Goal: Task Accomplishment & Management: Manage account settings

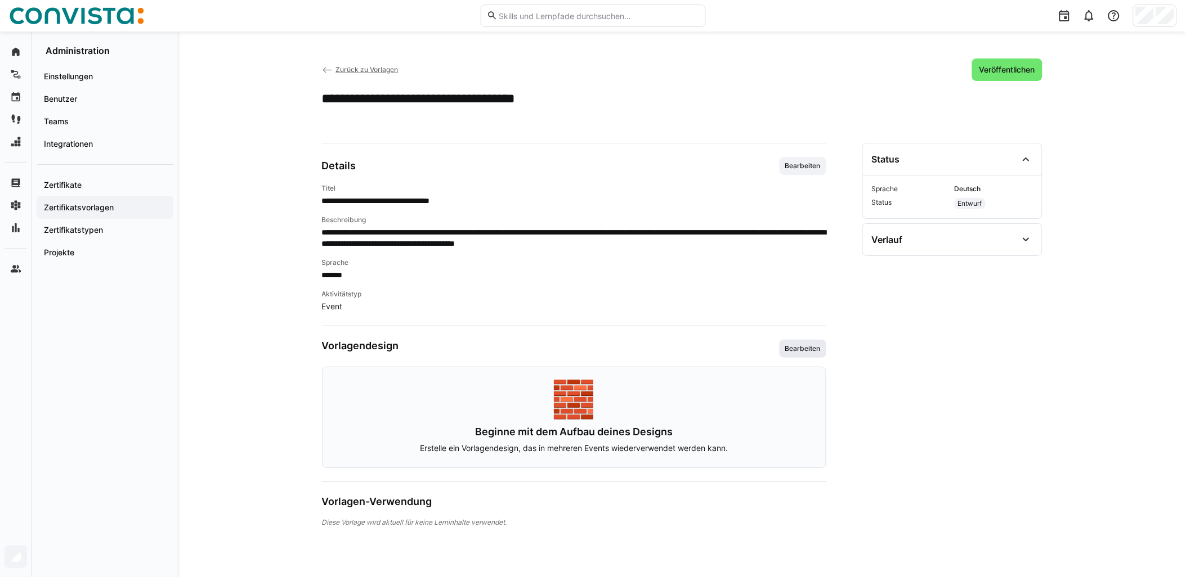
click at [801, 347] on span "Bearbeiten" at bounding box center [803, 348] width 38 height 9
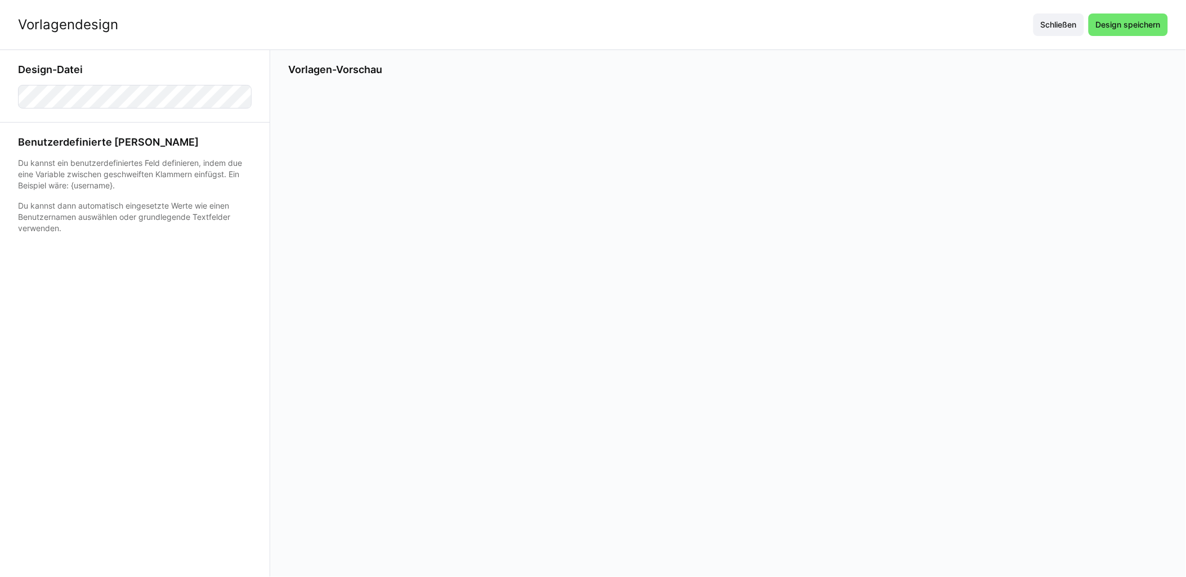
click at [664, 266] on div at bounding box center [727, 259] width 879 height 348
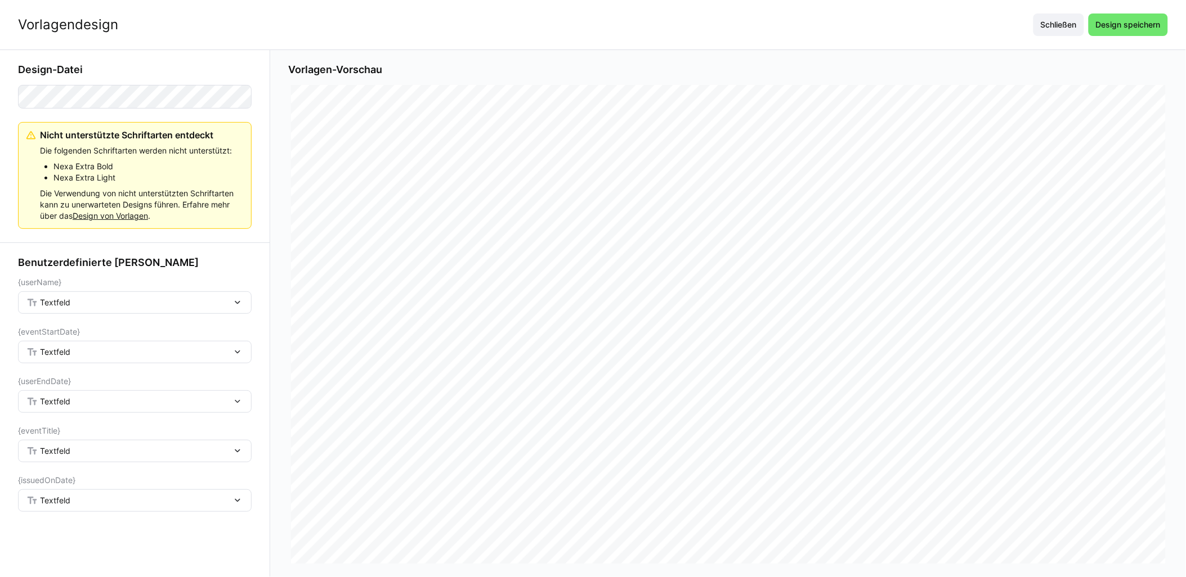
click at [62, 304] on span "Textfeld" at bounding box center [55, 302] width 30 height 11
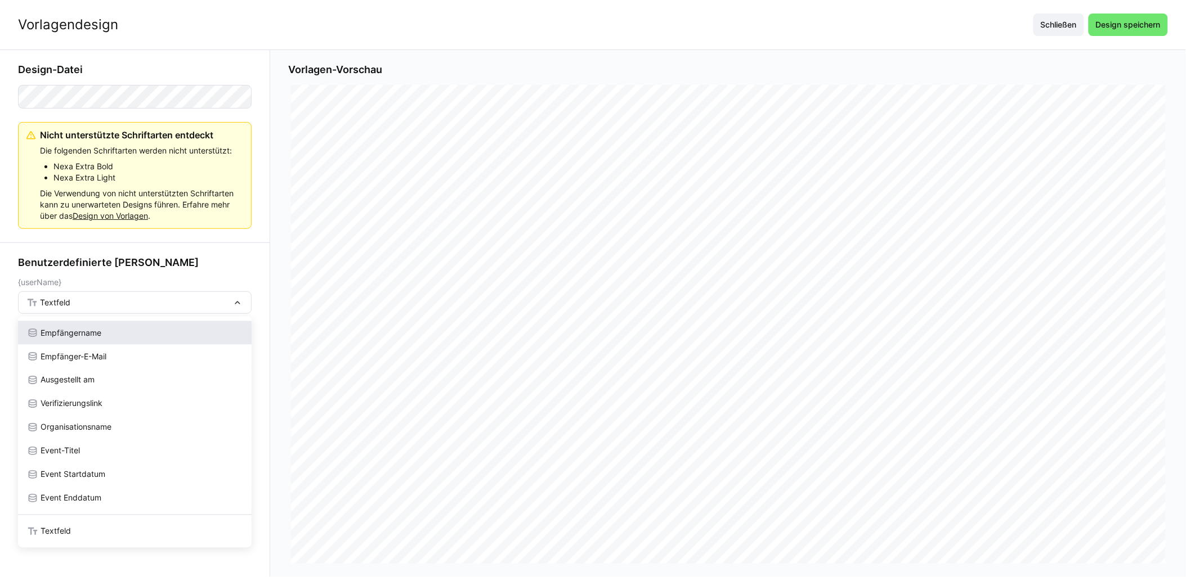
click at [88, 336] on span "Empfängername" at bounding box center [71, 332] width 61 height 11
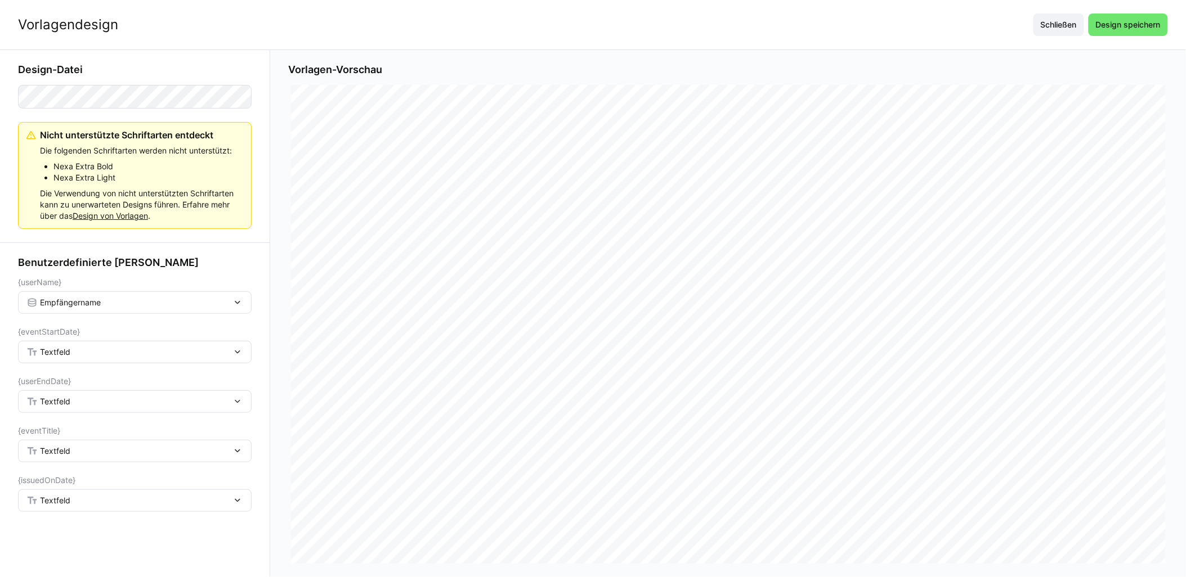
click at [92, 353] on div "Textfeld" at bounding box center [128, 352] width 205 height 10
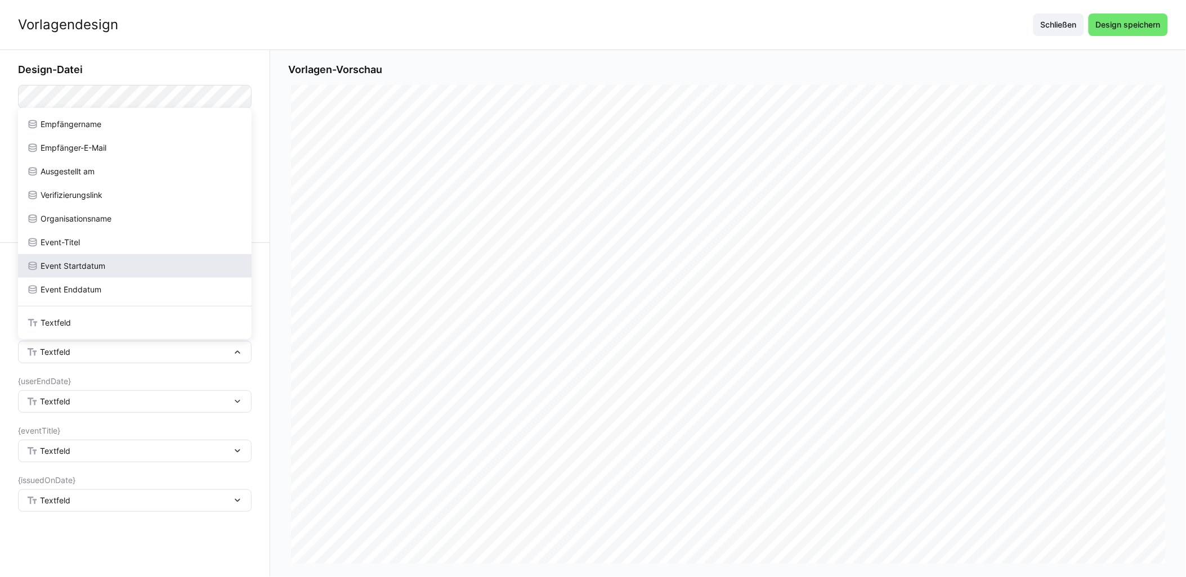
click at [116, 262] on div "Event Startdatum" at bounding box center [134, 266] width 215 height 11
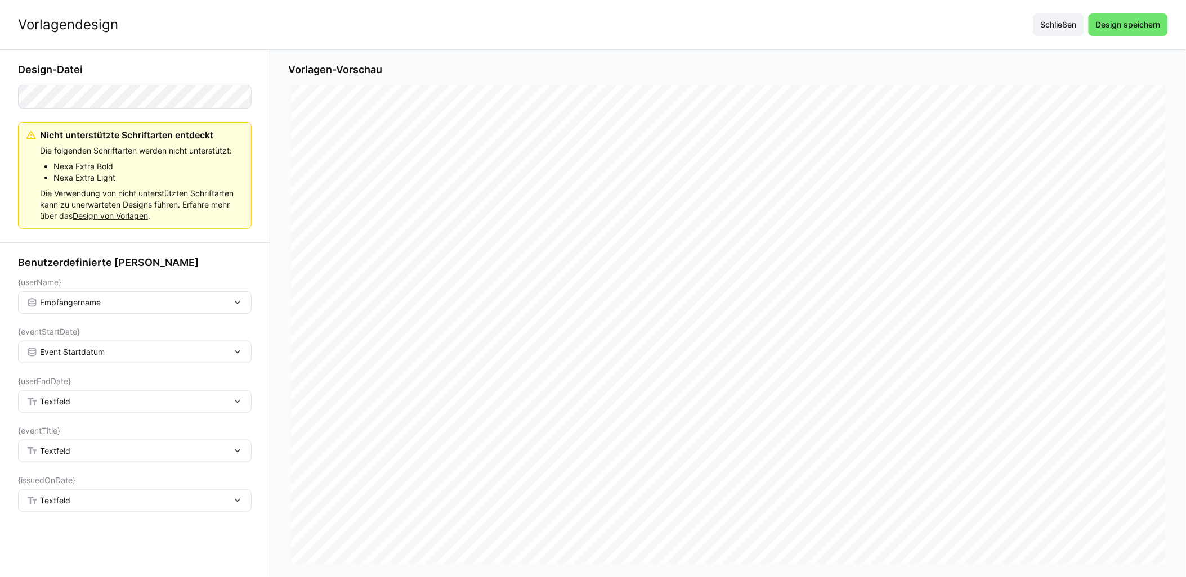
click at [94, 403] on div "Textfeld" at bounding box center [128, 402] width 205 height 10
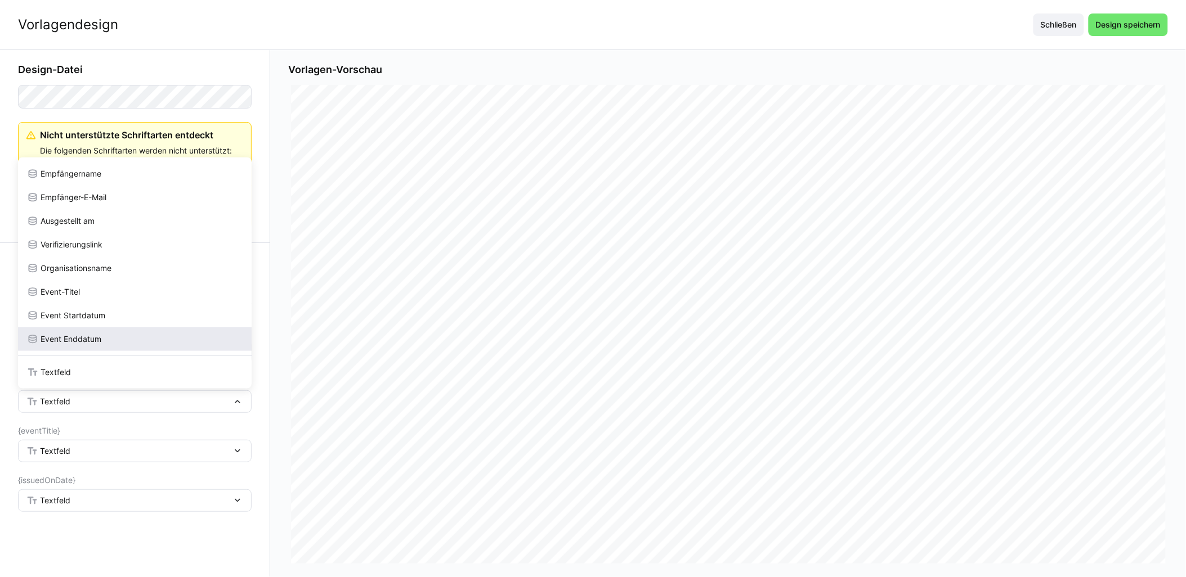
click at [93, 335] on span "Event Enddatum" at bounding box center [71, 339] width 61 height 11
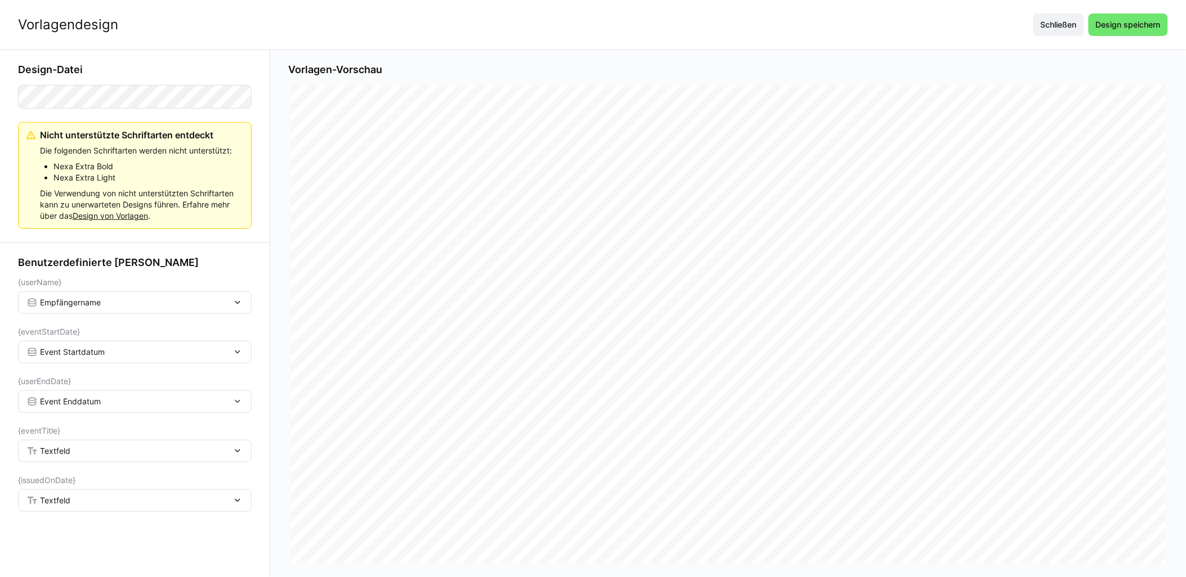
click at [97, 442] on div "Textfeld" at bounding box center [135, 451] width 234 height 23
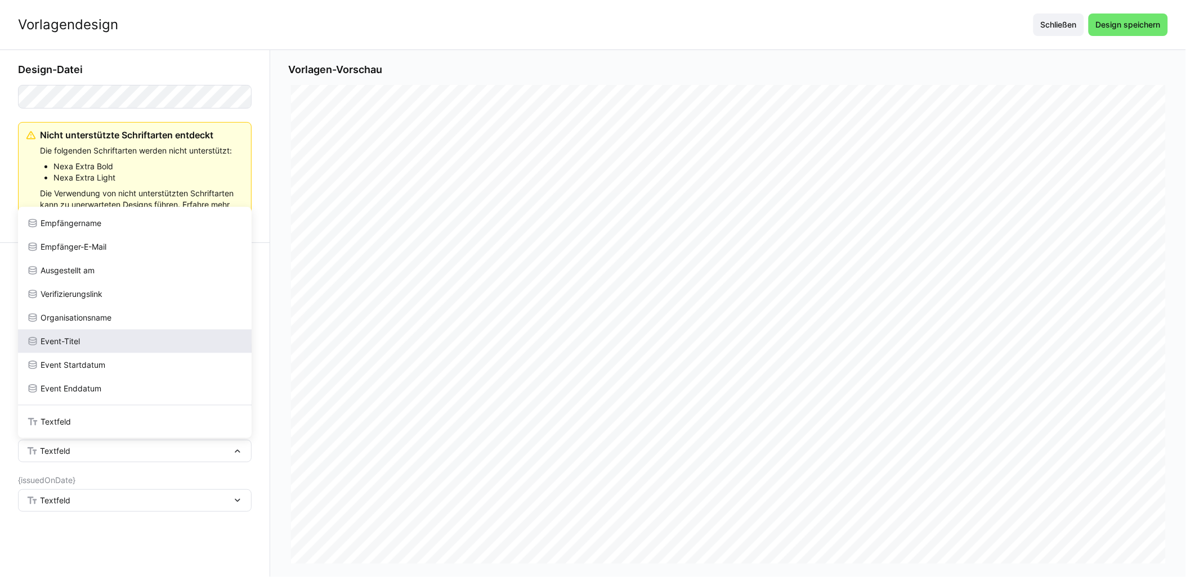
click at [88, 338] on div "Event-Titel" at bounding box center [134, 341] width 215 height 11
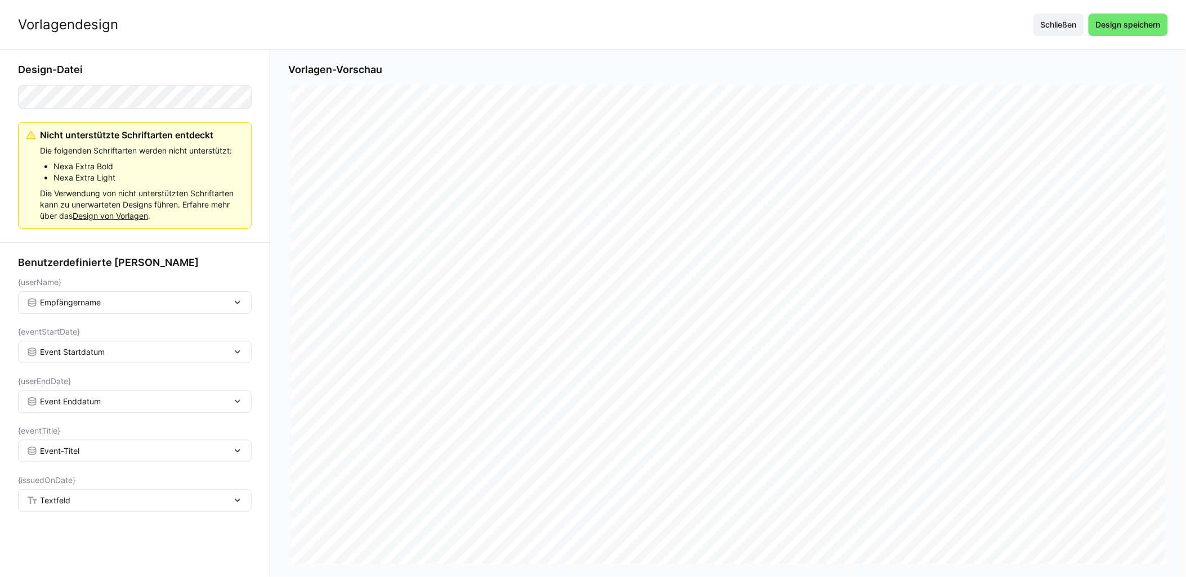
click at [89, 505] on div "Textfeld" at bounding box center [128, 501] width 205 height 10
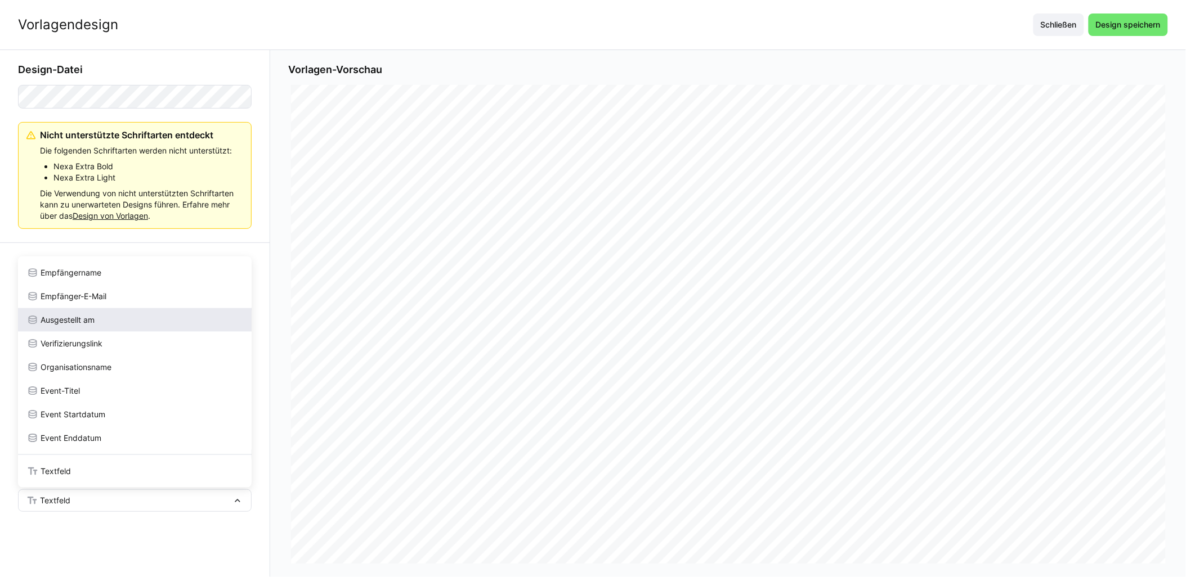
click at [105, 323] on div "Ausgestellt am" at bounding box center [134, 320] width 215 height 11
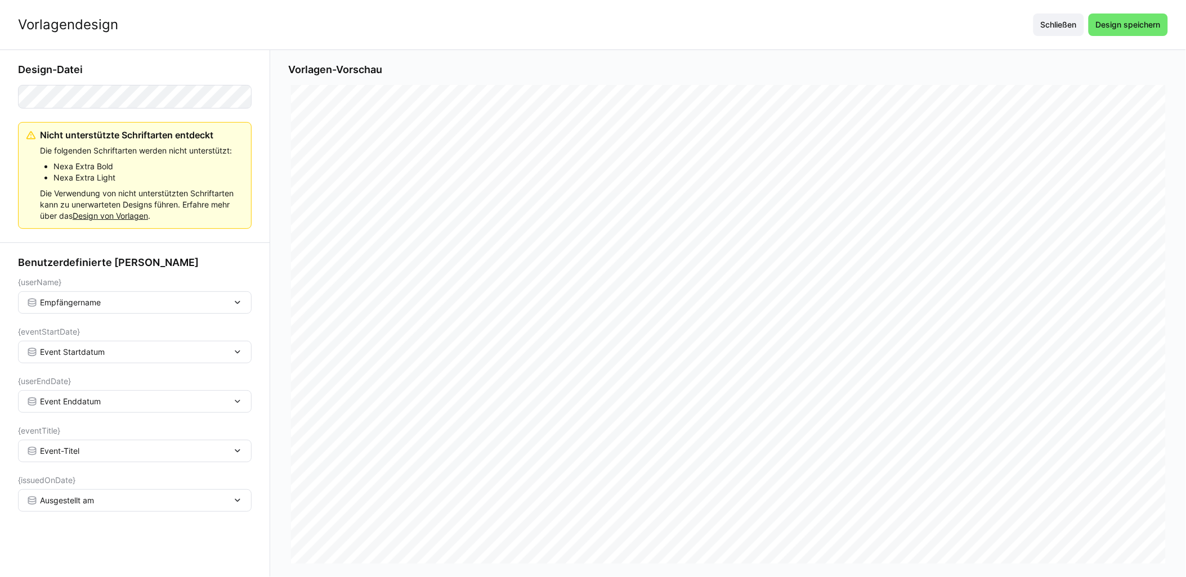
click at [1098, 38] on div "Vorlagendesign Schließen Design speichern" at bounding box center [593, 25] width 1186 height 50
click at [1111, 28] on span "Design speichern" at bounding box center [1128, 24] width 68 height 11
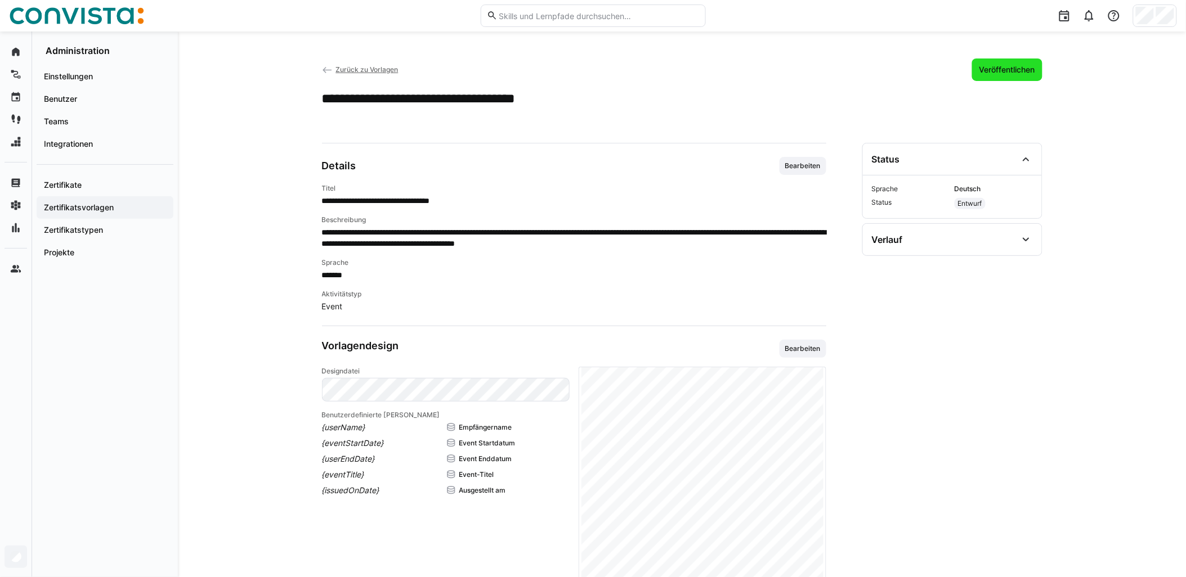
click at [998, 64] on span "Veröffentlichen" at bounding box center [1006, 69] width 59 height 11
click at [373, 68] on span "Zurück zu Vorlagen" at bounding box center [366, 69] width 62 height 8
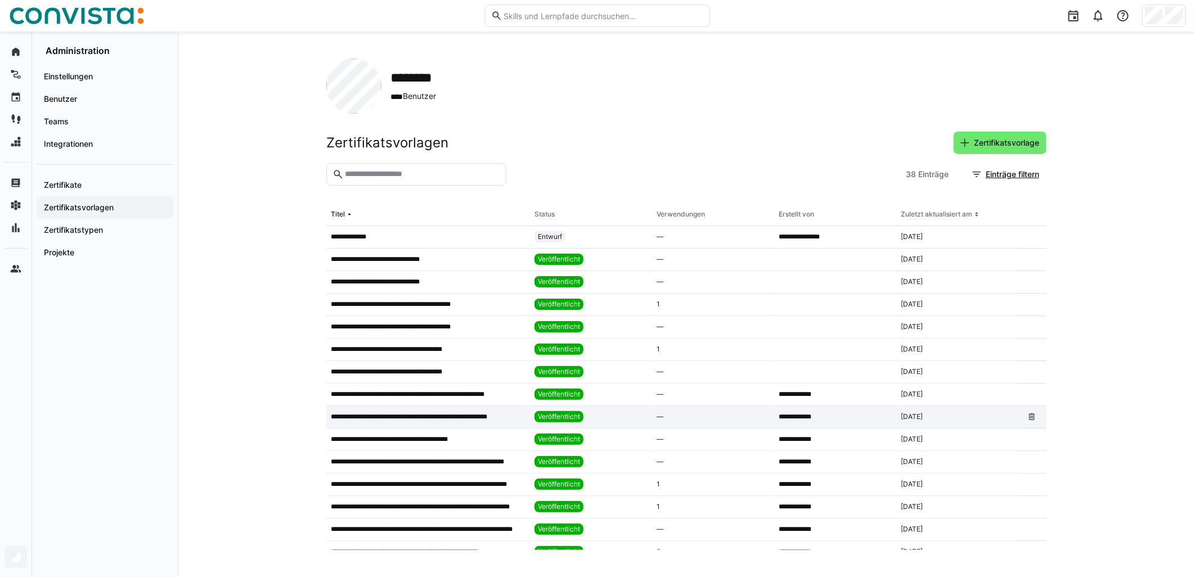
click at [460, 415] on p "**********" at bounding box center [421, 416] width 180 height 9
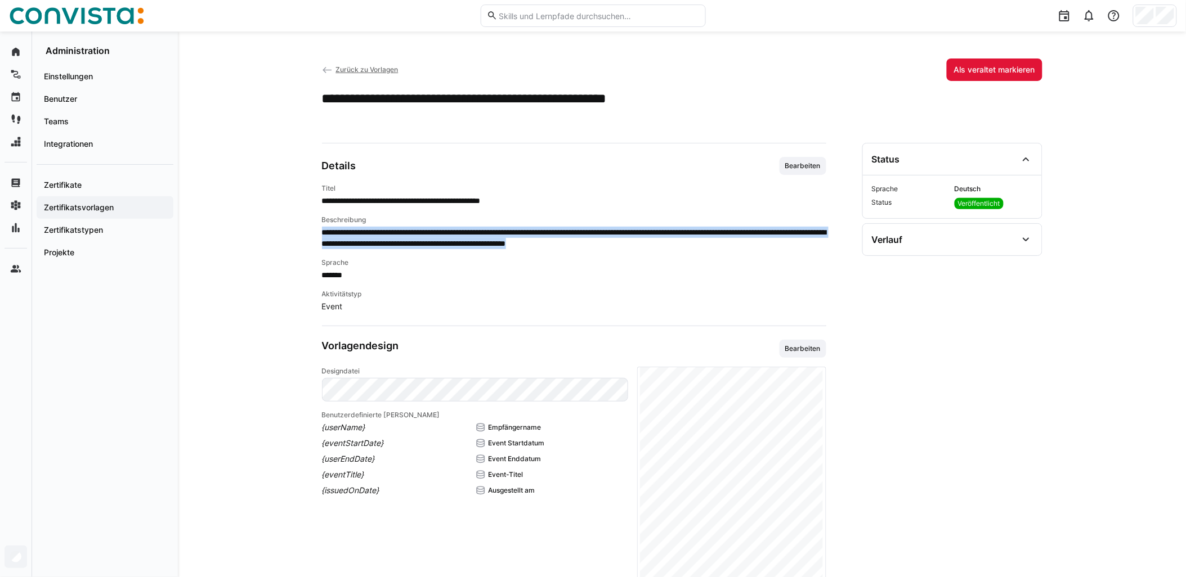
drag, startPoint x: 744, startPoint y: 243, endPoint x: 324, endPoint y: 227, distance: 420.6
click at [324, 227] on span "**********" at bounding box center [574, 238] width 504 height 23
copy span "**********"
click at [370, 69] on span "Zurück zu Vorlagen" at bounding box center [366, 69] width 62 height 8
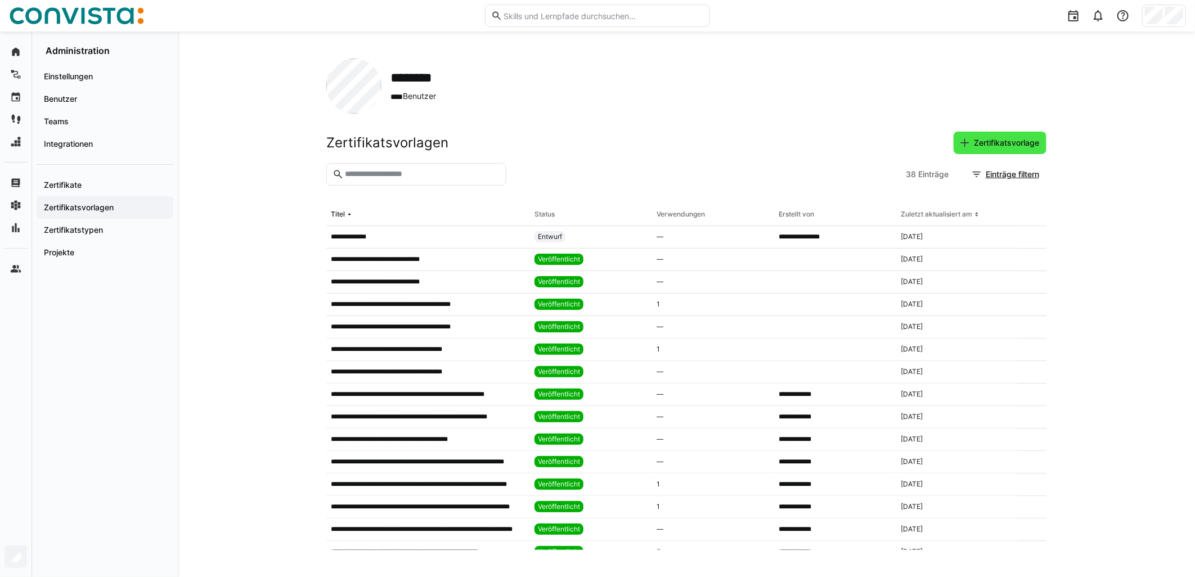
click at [982, 141] on span "Zertifikatsvorlage" at bounding box center [1006, 142] width 69 height 11
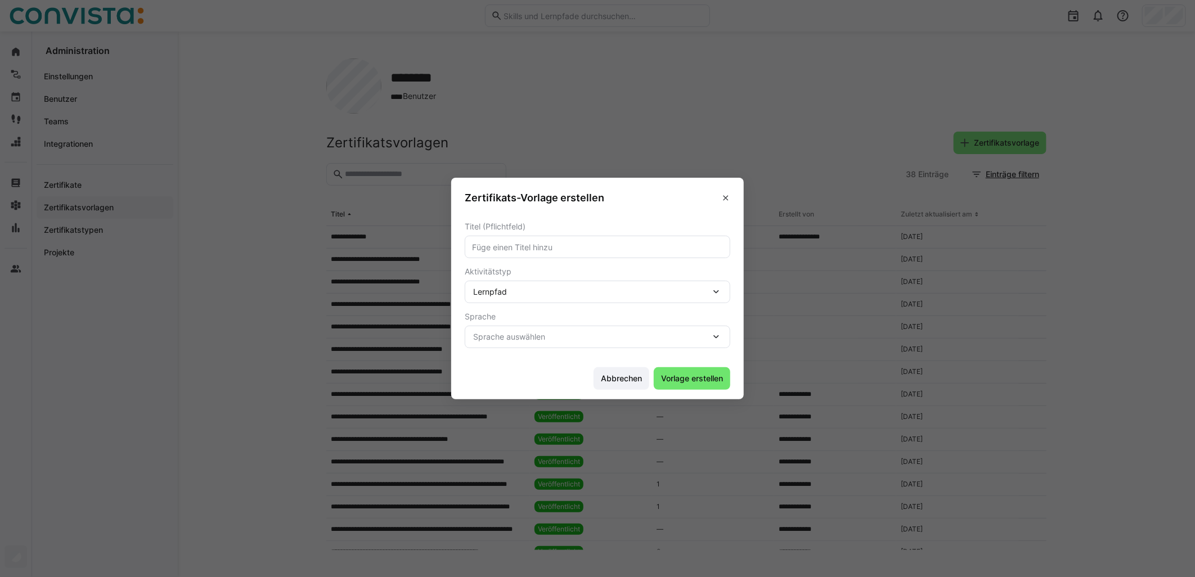
click at [590, 240] on eds-input at bounding box center [598, 247] width 266 height 23
type input "F10 - Faktor-IPS - fortgeschrittene Modellierungskonzepte - vor Ort (mehrtägig)"
click at [584, 293] on div "Lernpfad" at bounding box center [591, 292] width 237 height 10
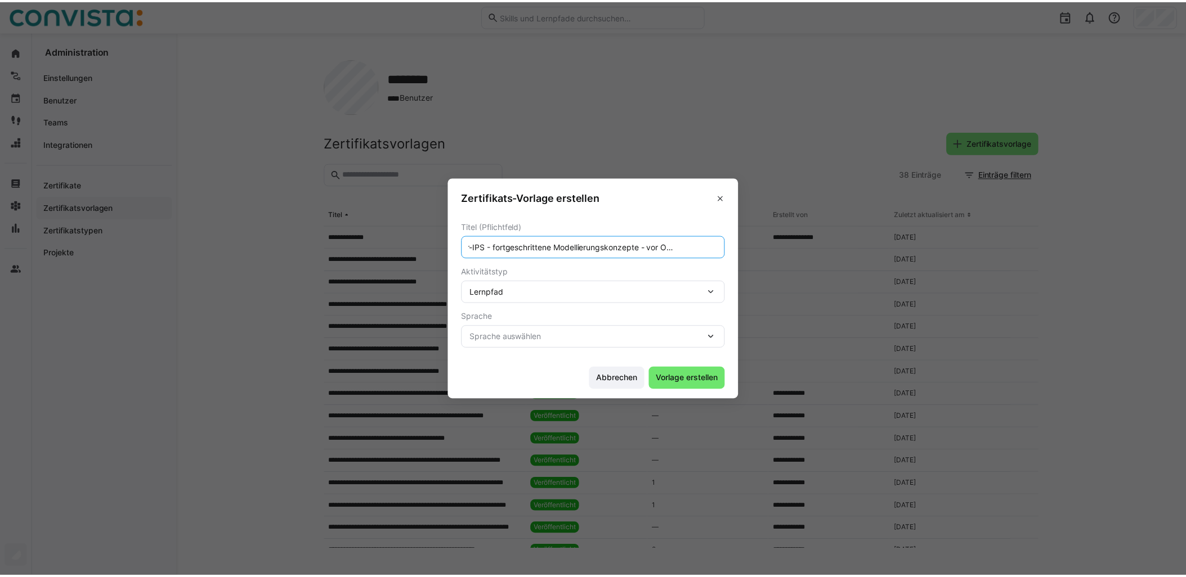
scroll to position [0, 0]
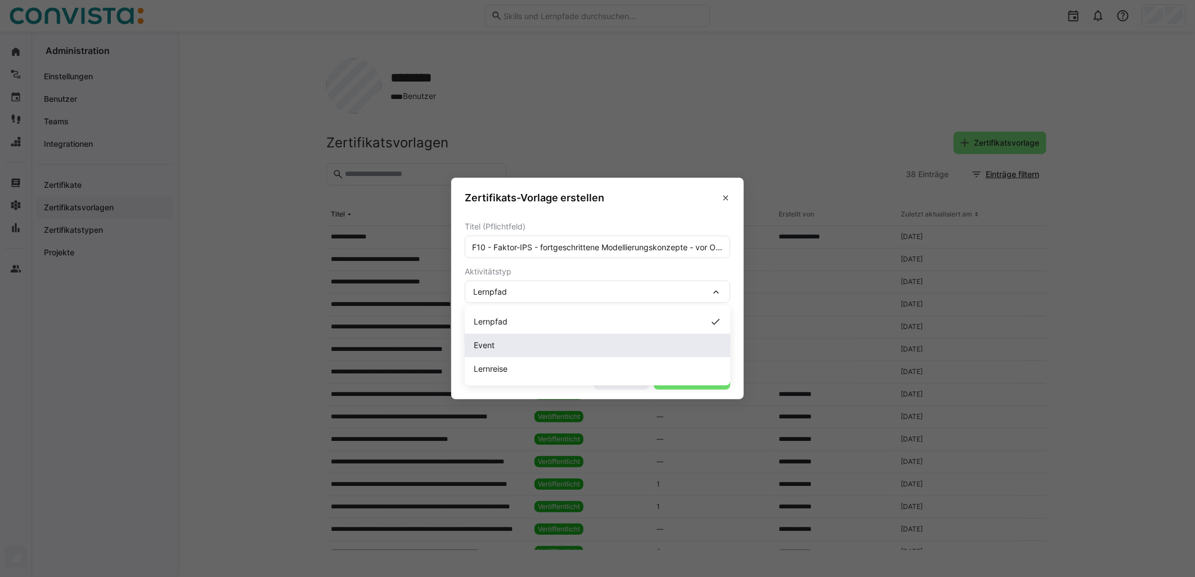
click at [525, 345] on div "Event" at bounding box center [598, 345] width 248 height 11
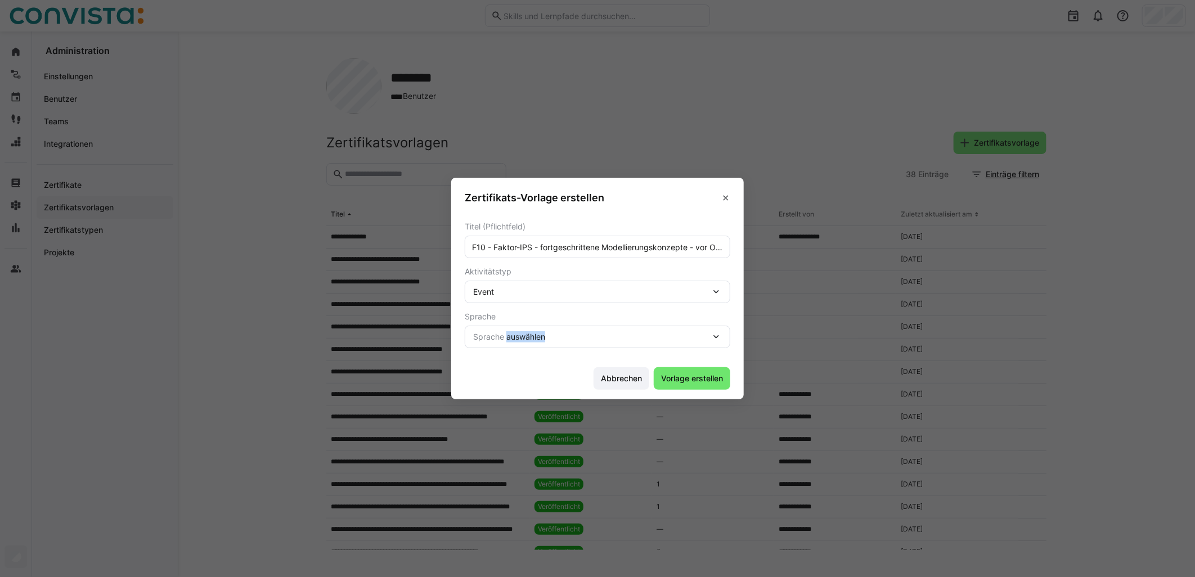
click at [524, 345] on div "Sprache auswählen" at bounding box center [598, 337] width 266 height 23
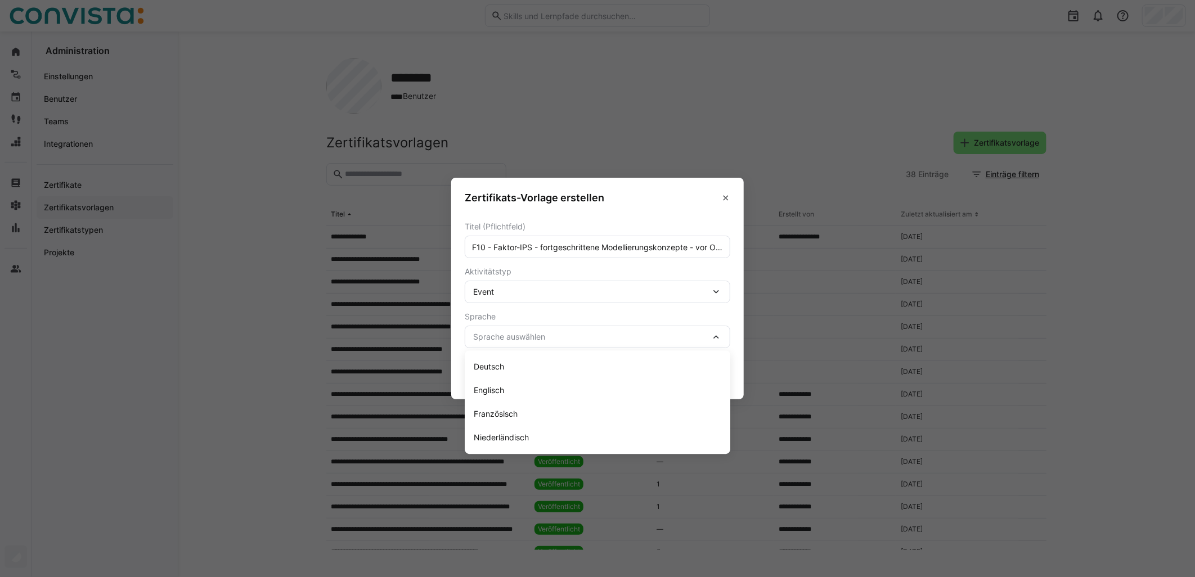
drag, startPoint x: 524, startPoint y: 345, endPoint x: 547, endPoint y: 381, distance: 42.3
click at [505, 370] on div "Deutsch" at bounding box center [598, 366] width 248 height 11
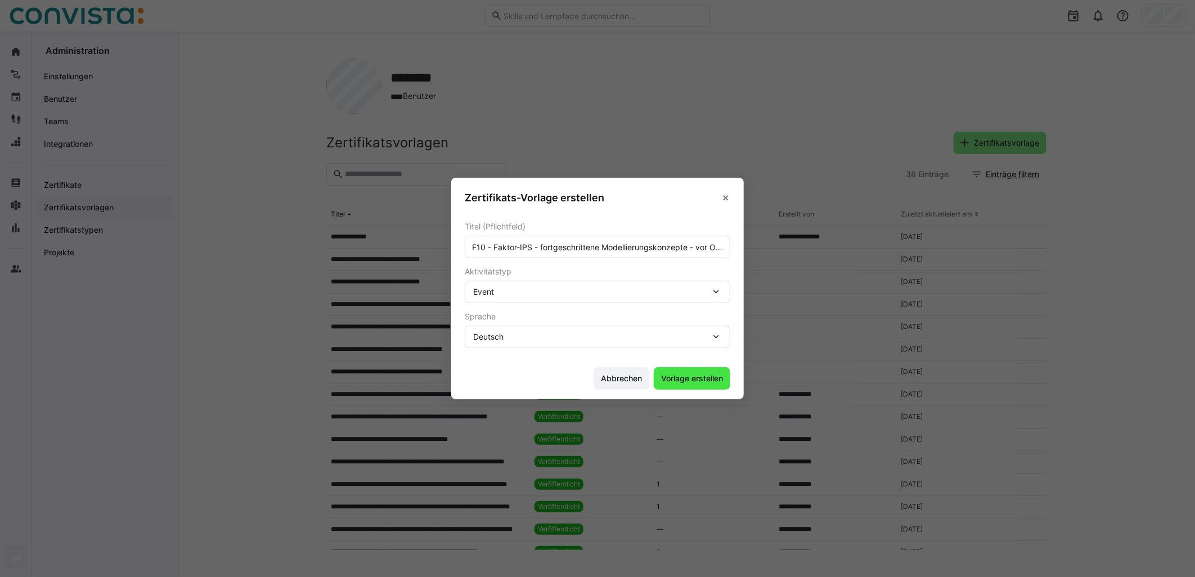
click at [712, 385] on span "Vorlage erstellen" at bounding box center [692, 378] width 77 height 23
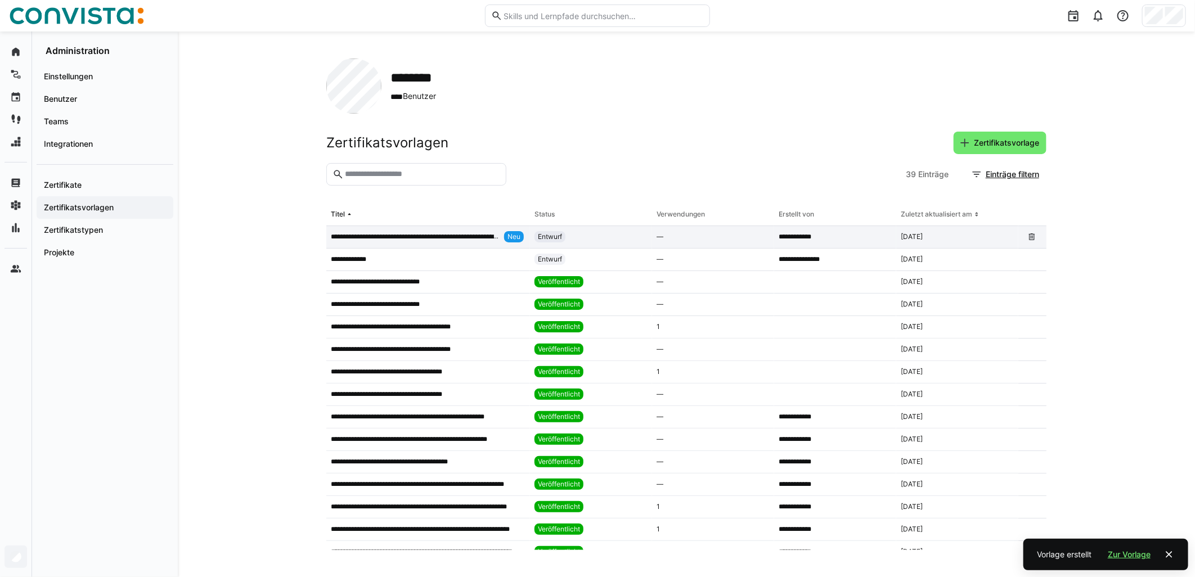
click at [498, 244] on div "**********" at bounding box center [428, 237] width 204 height 23
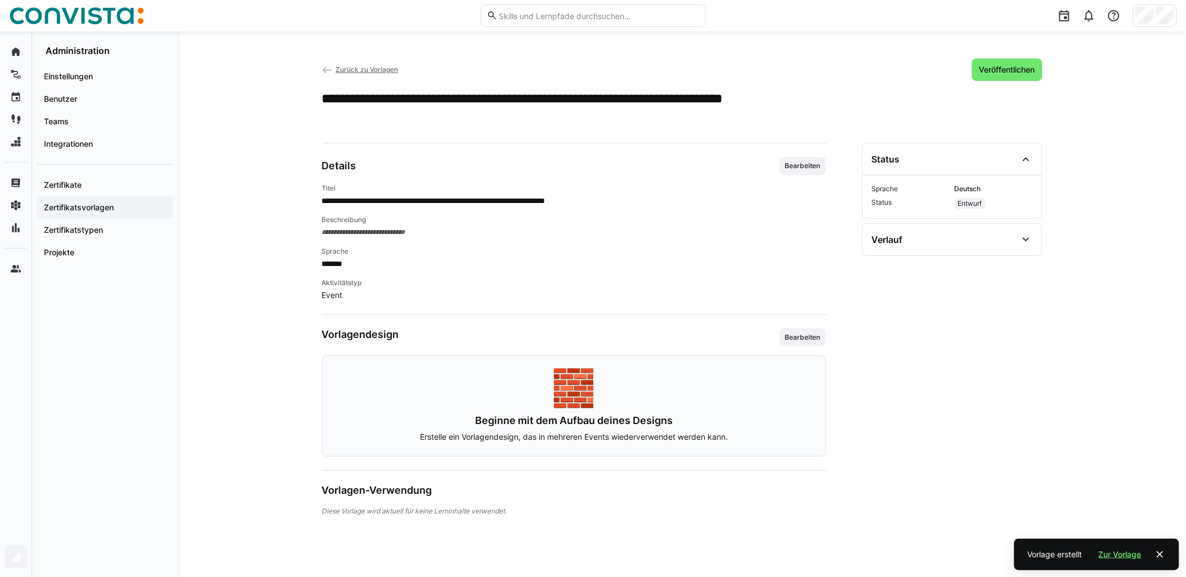
click at [809, 176] on div "**********" at bounding box center [574, 229] width 504 height 144
click at [800, 163] on span "Bearbeiten" at bounding box center [803, 165] width 38 height 9
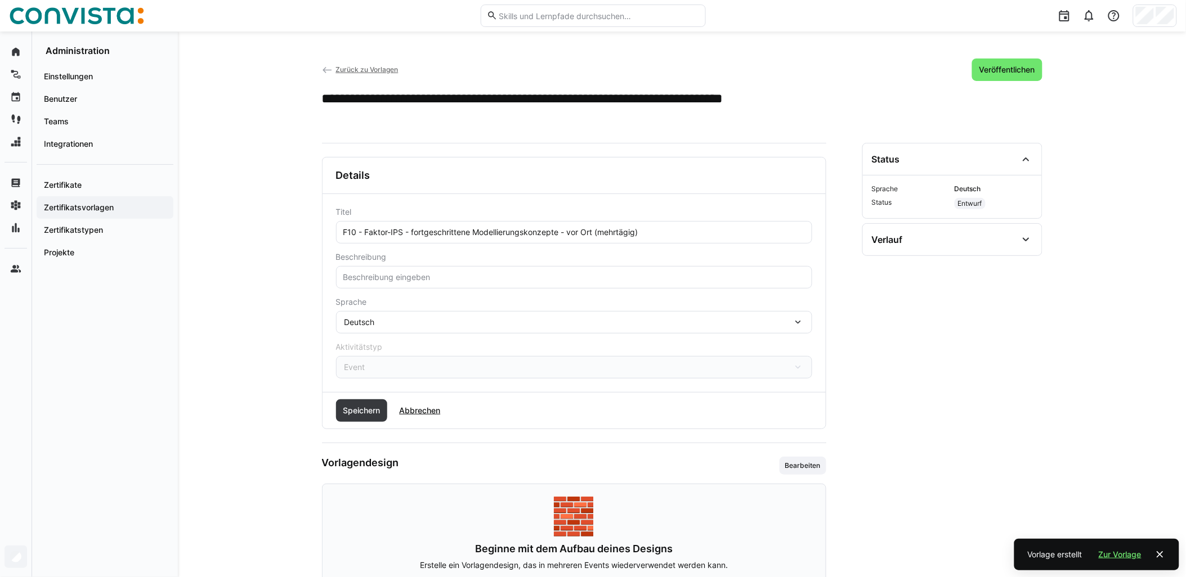
click at [367, 280] on input "text" at bounding box center [574, 277] width 464 height 10
paste input "Hierbei handelt es sich um die Vorlage der Teilnahmebestätigung der Faktor Zehn…"
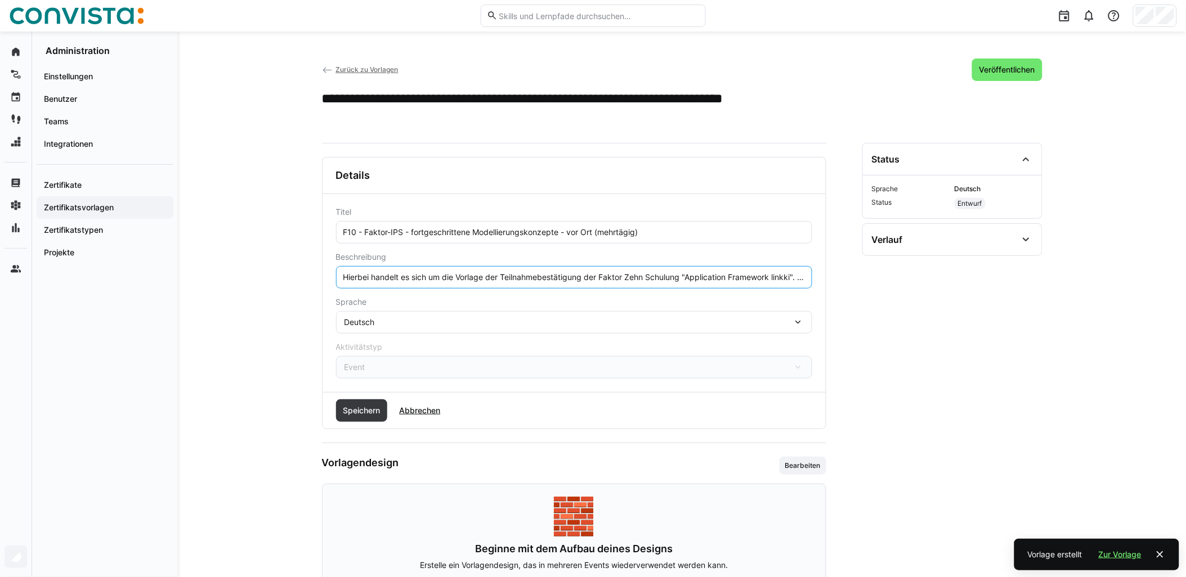
scroll to position [0, 443]
click at [349, 277] on input "Hierbei handelt es sich um die Vorlage der Teilnahmebestätigung der Faktor Zehn…" at bounding box center [574, 277] width 464 height 10
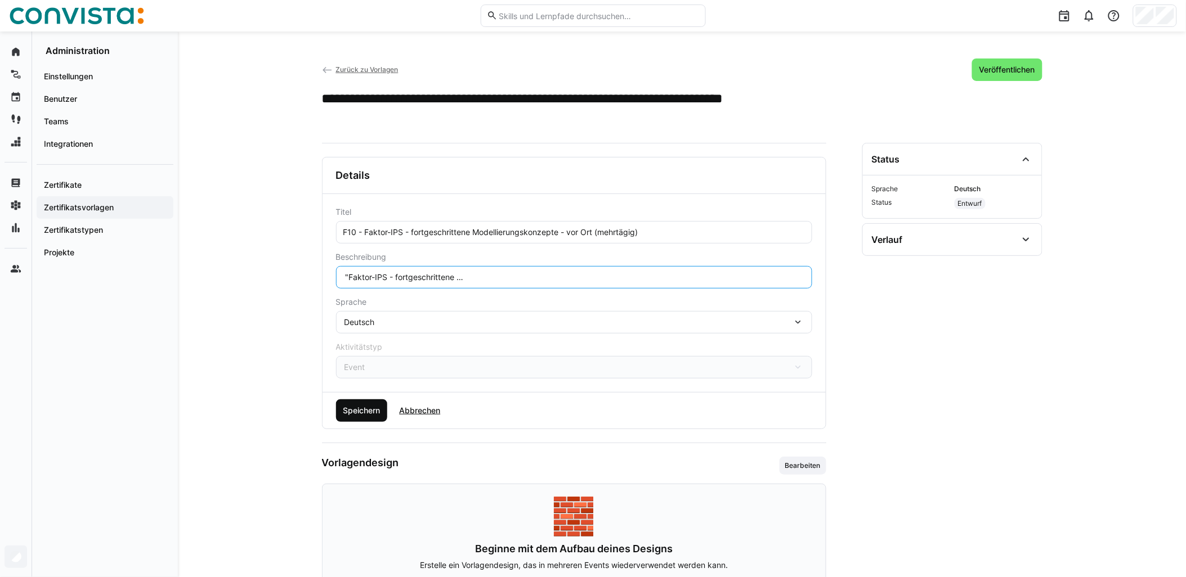
type input "Hierbei handelt es sich um die Vorlage der Teilnahmebestätigung der Faktor Zehn…"
click at [368, 414] on span "Speichern" at bounding box center [361, 410] width 41 height 11
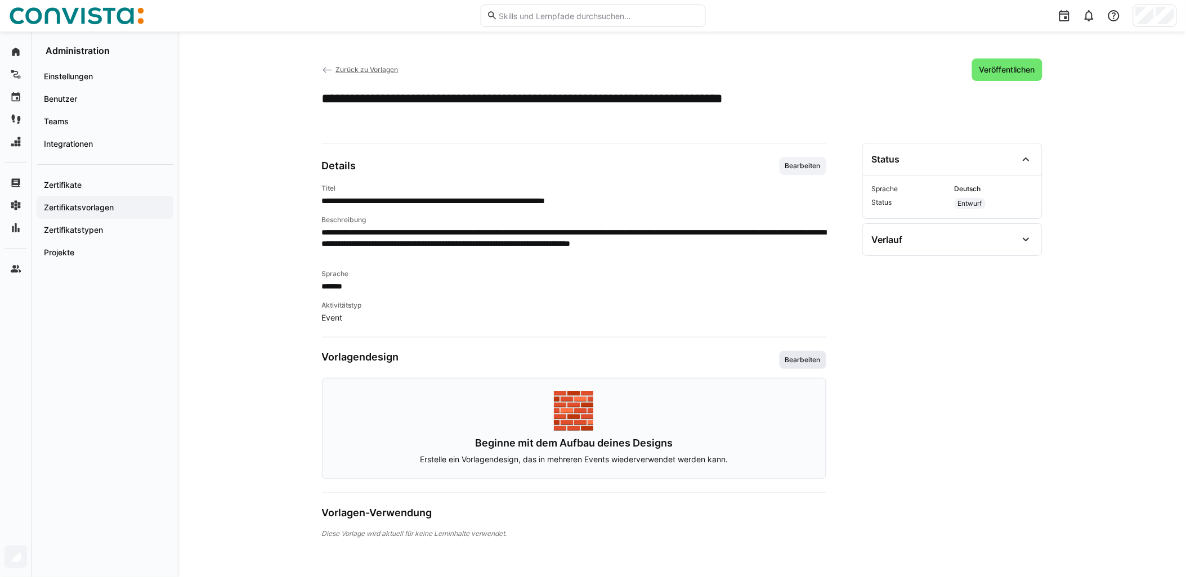
click at [791, 358] on span "Bearbeiten" at bounding box center [803, 360] width 38 height 9
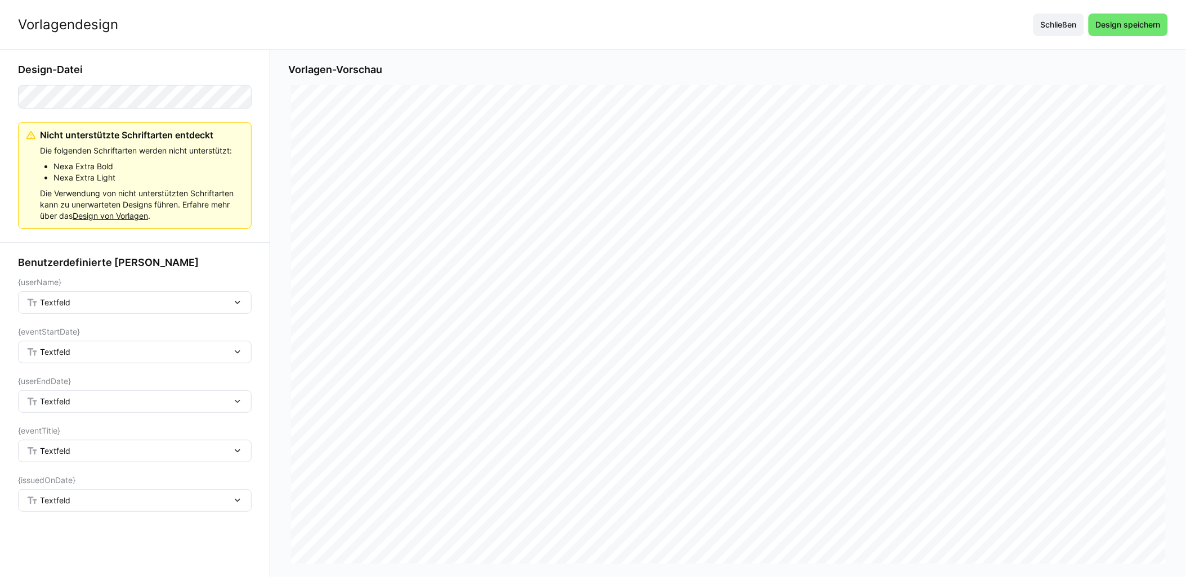
click at [150, 307] on div "Textfeld" at bounding box center [128, 303] width 205 height 10
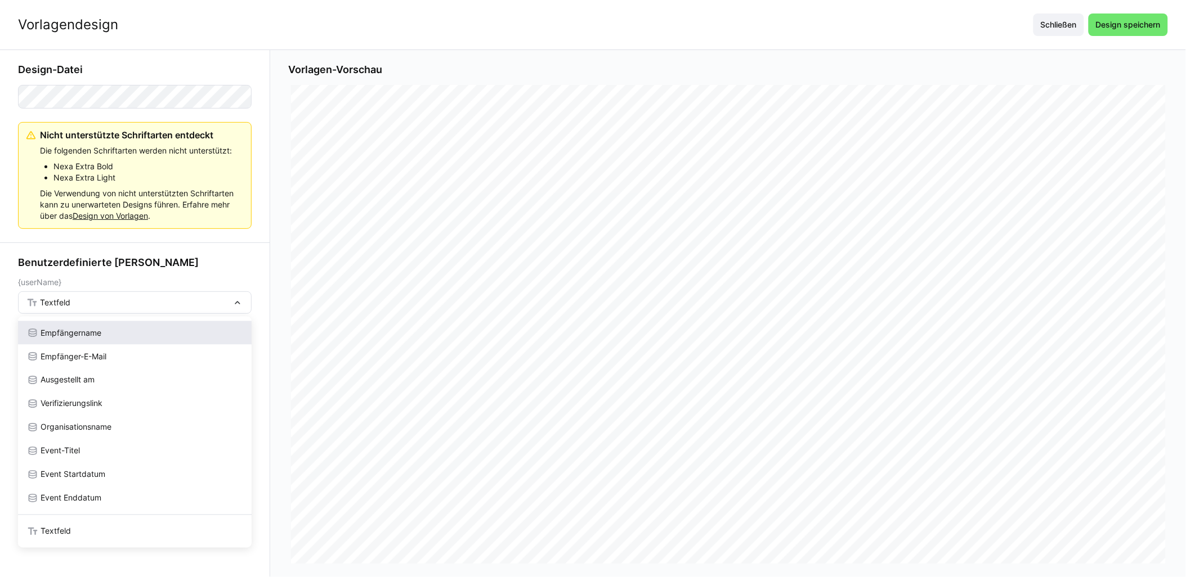
click at [133, 342] on div "Empfängername" at bounding box center [135, 333] width 234 height 24
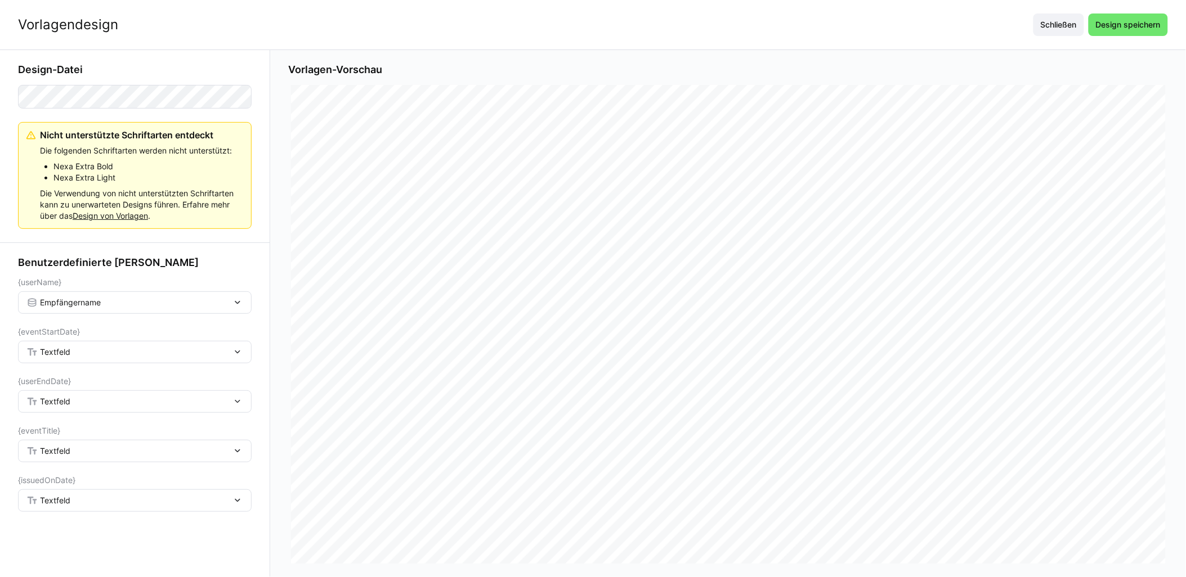
click at [111, 356] on div "Textfeld" at bounding box center [128, 352] width 205 height 10
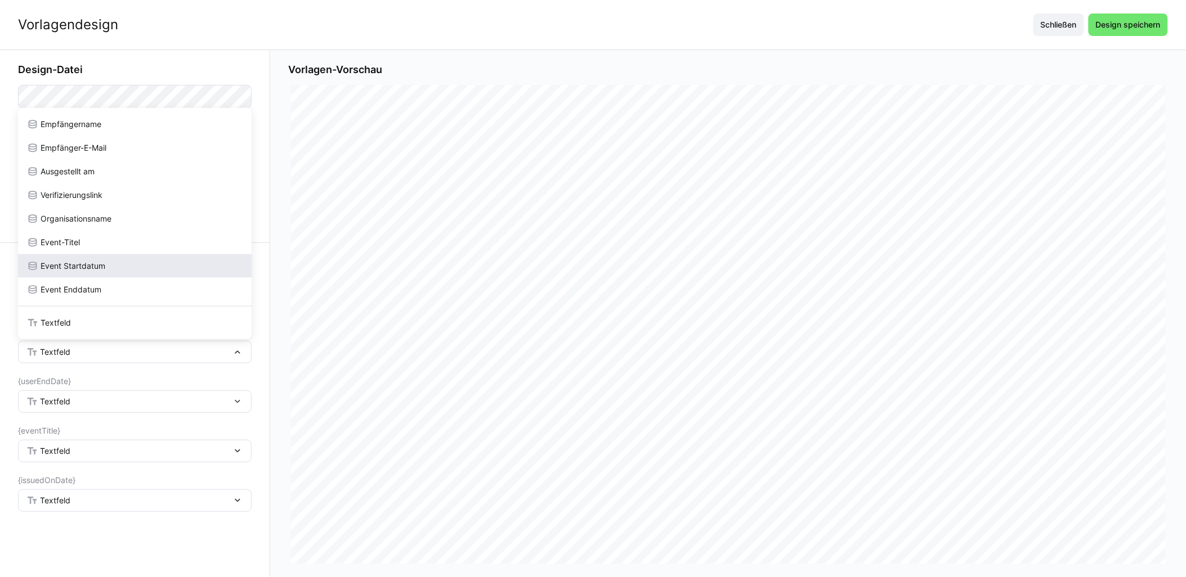
click at [104, 273] on div "Event Startdatum" at bounding box center [135, 266] width 234 height 24
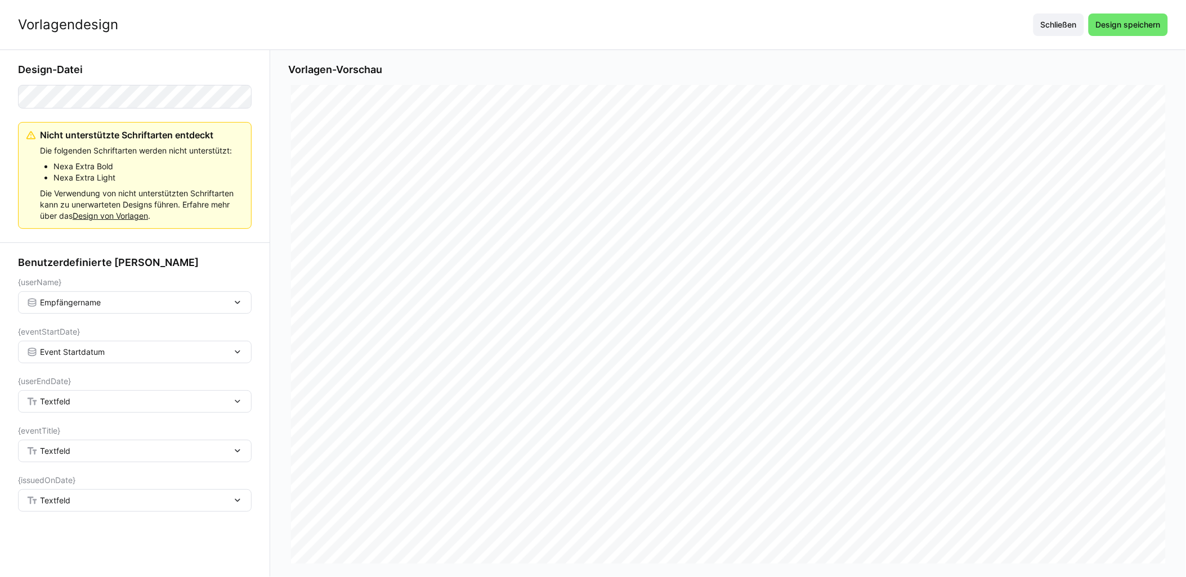
click at [84, 393] on div "Textfeld" at bounding box center [135, 401] width 234 height 23
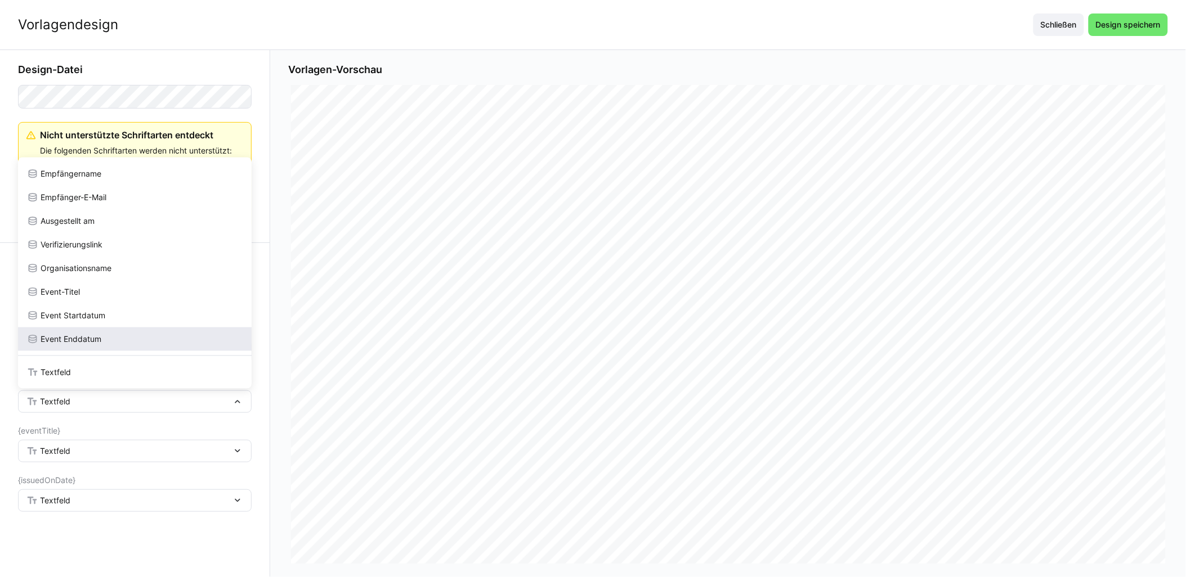
click at [117, 330] on div "Event Enddatum" at bounding box center [135, 339] width 234 height 24
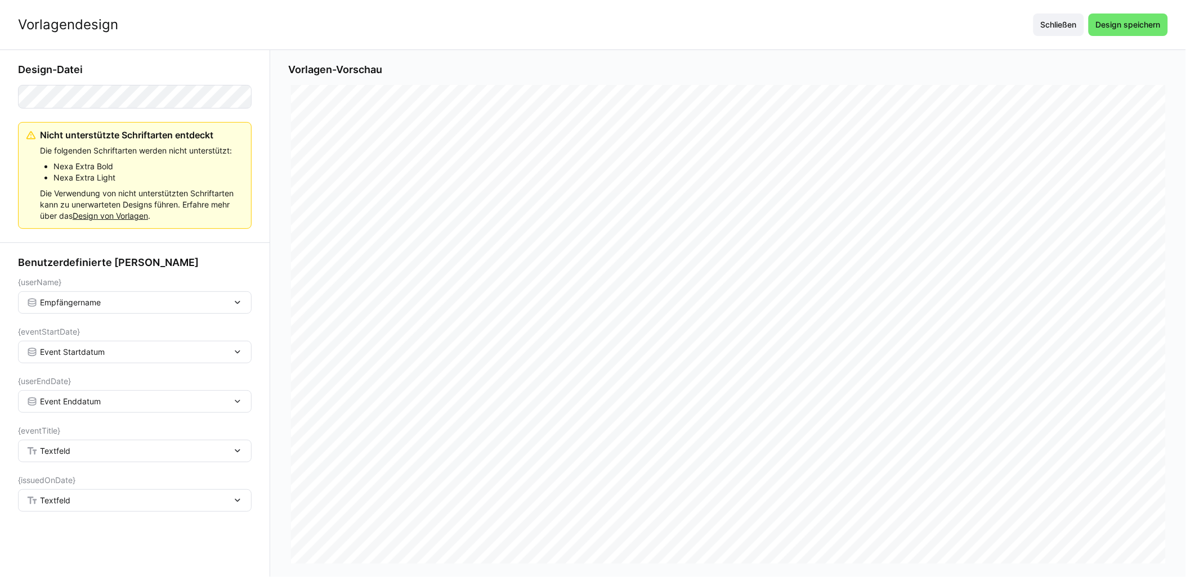
click at [87, 443] on div "Textfeld" at bounding box center [135, 451] width 234 height 23
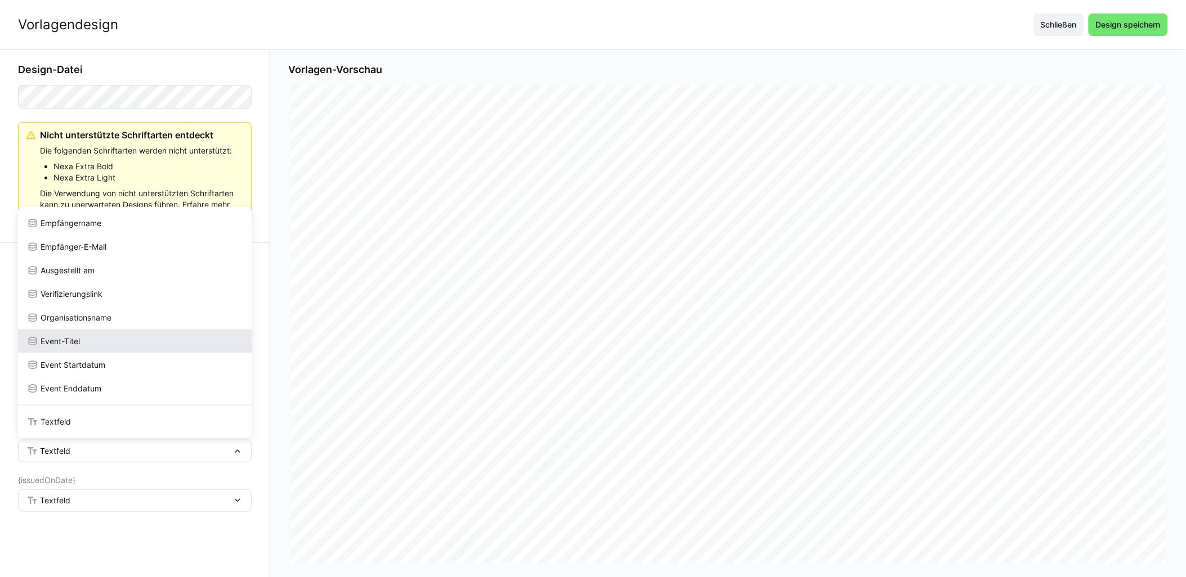
click at [96, 342] on div "Event-Titel" at bounding box center [134, 341] width 215 height 11
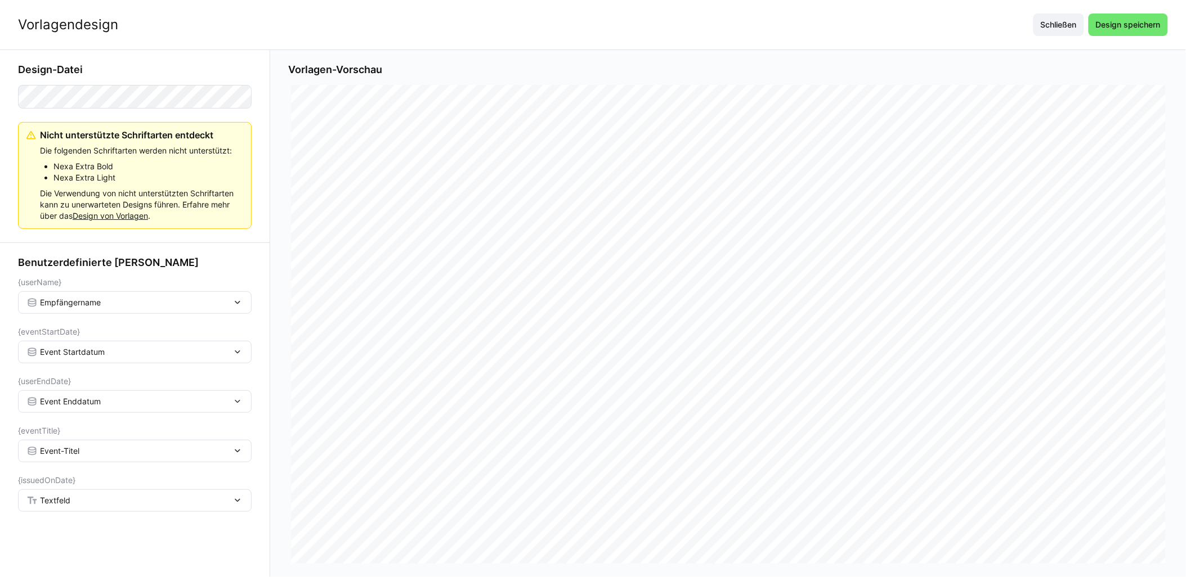
click at [70, 505] on div "Textfeld" at bounding box center [128, 501] width 205 height 10
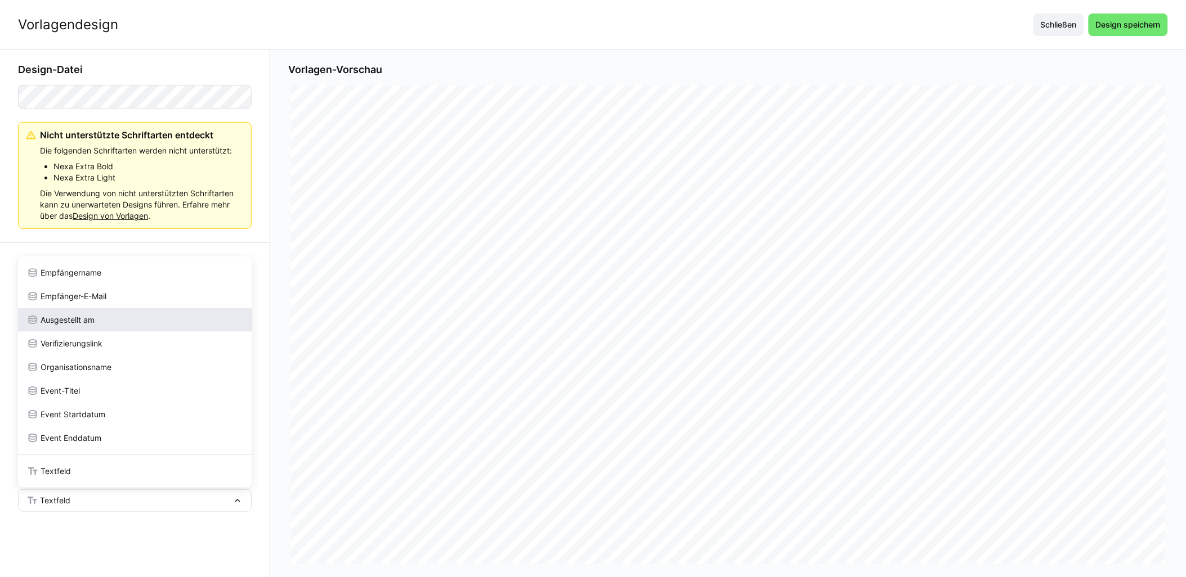
click at [99, 310] on div "Ausgestellt am" at bounding box center [135, 320] width 234 height 24
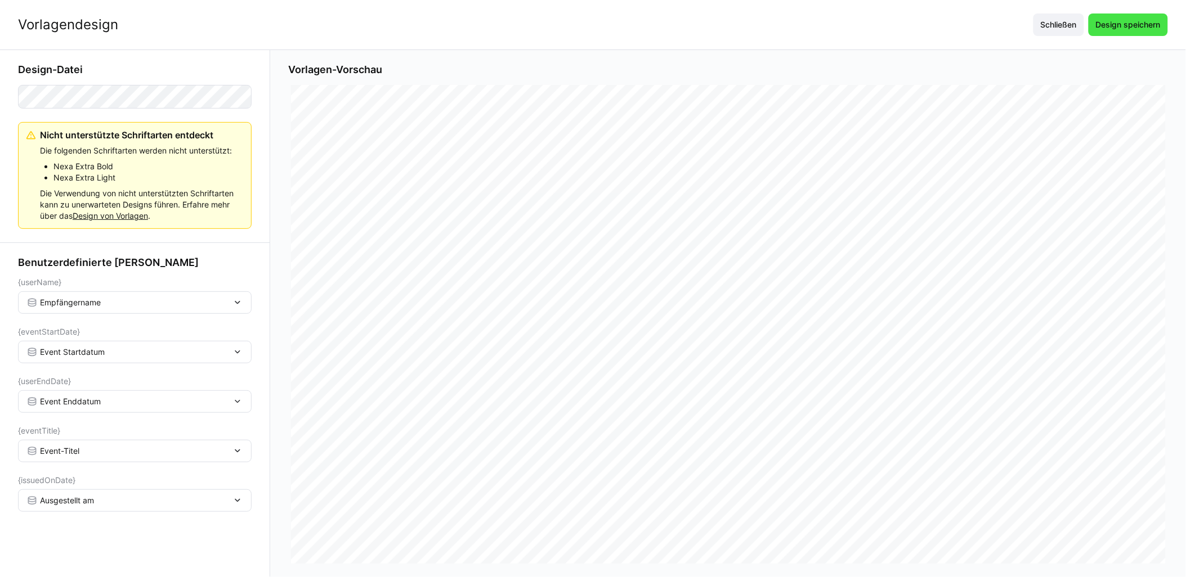
click at [1112, 30] on span "Design speichern" at bounding box center [1128, 24] width 68 height 11
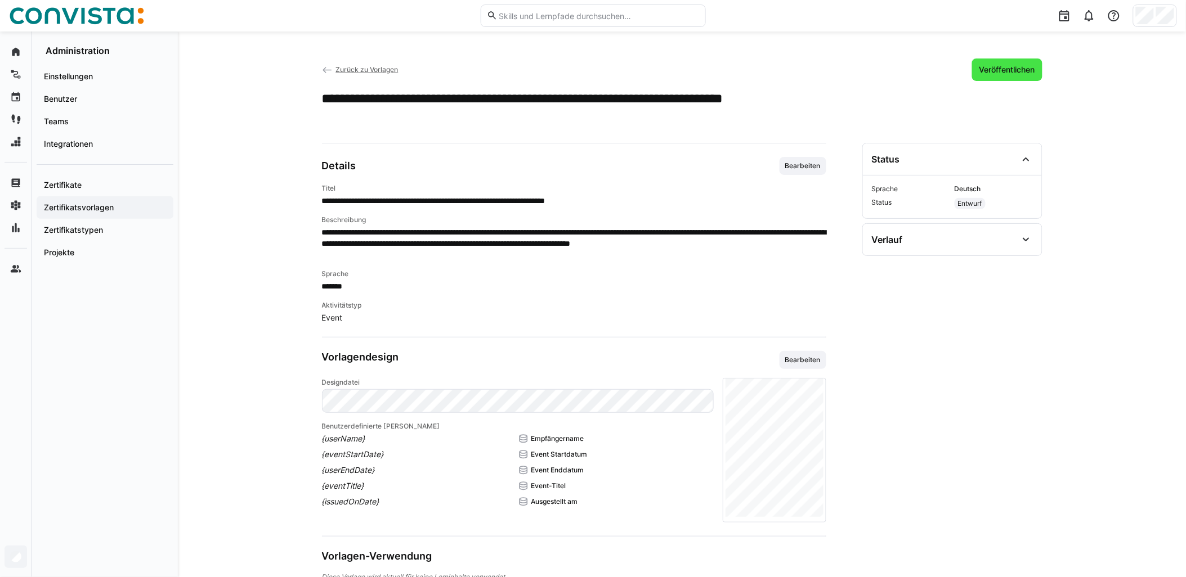
click at [1027, 59] on span "Veröffentlichen" at bounding box center [1007, 70] width 70 height 23
click at [371, 64] on app-back-navigation "Zurück zu Vorlagen" at bounding box center [360, 70] width 77 height 12
click at [371, 68] on span "Zurück zu Vorlagen" at bounding box center [366, 69] width 62 height 8
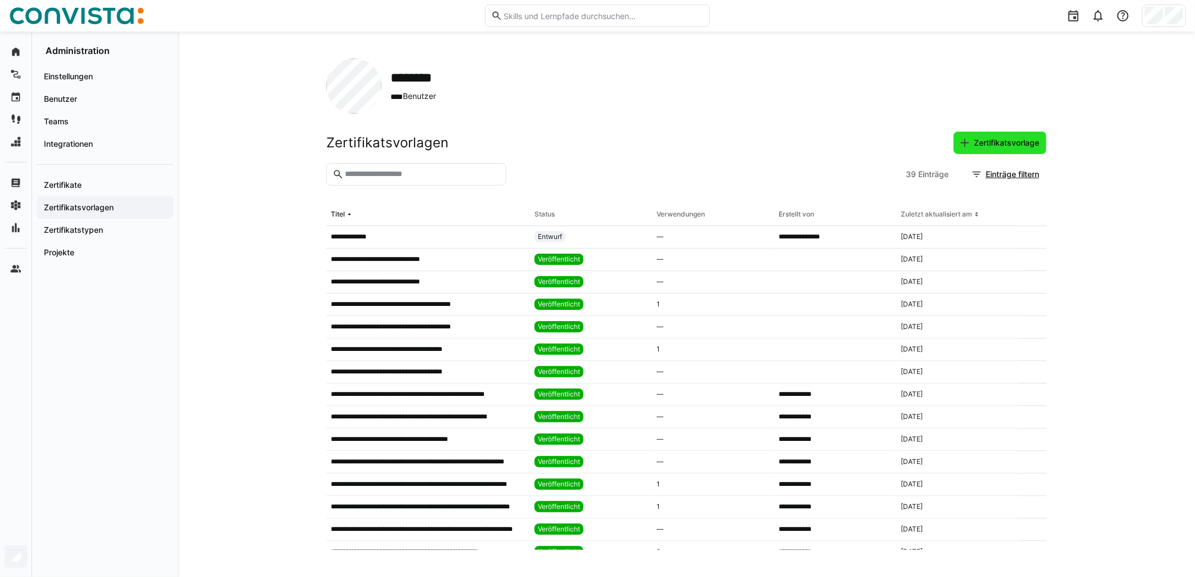
click at [976, 144] on span "Zertifikatsvorlage" at bounding box center [1006, 142] width 69 height 11
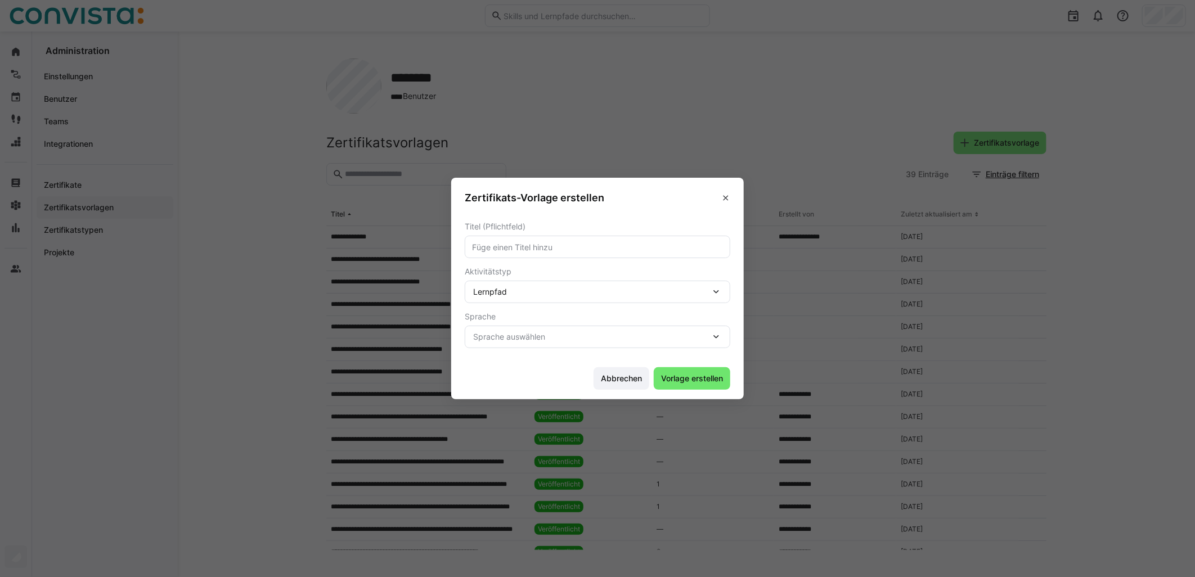
click at [548, 253] on eds-input at bounding box center [598, 247] width 266 height 23
type input "F10 - Faktor-IPS - Grundlagen - vor Ort (mehrtägig)"
click at [564, 289] on div "Lernpfad" at bounding box center [591, 292] width 237 height 10
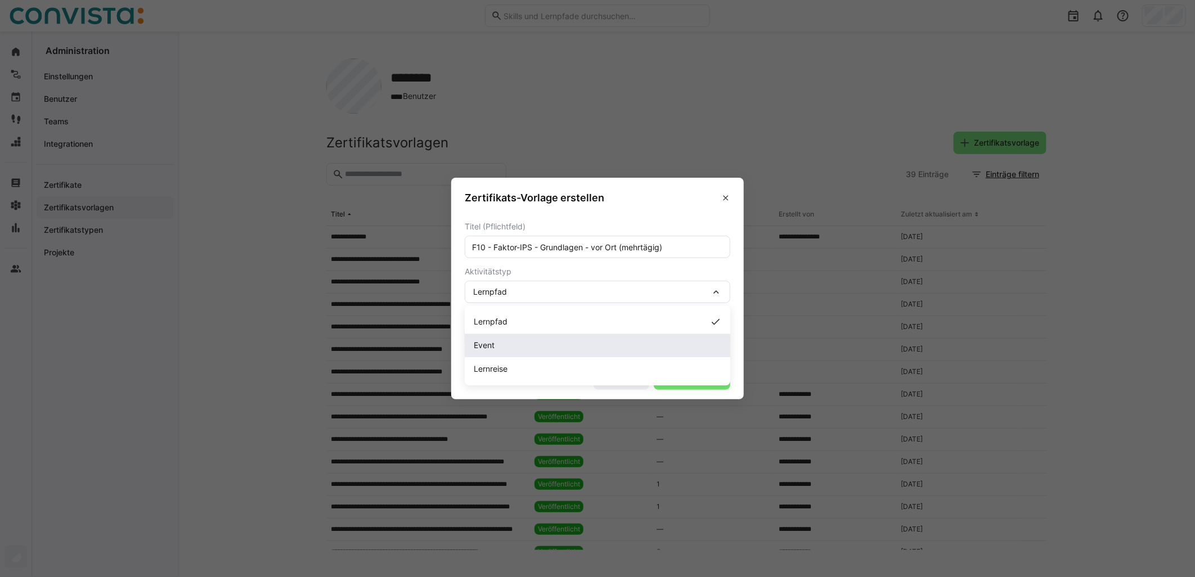
click at [515, 343] on div "Event" at bounding box center [598, 345] width 248 height 11
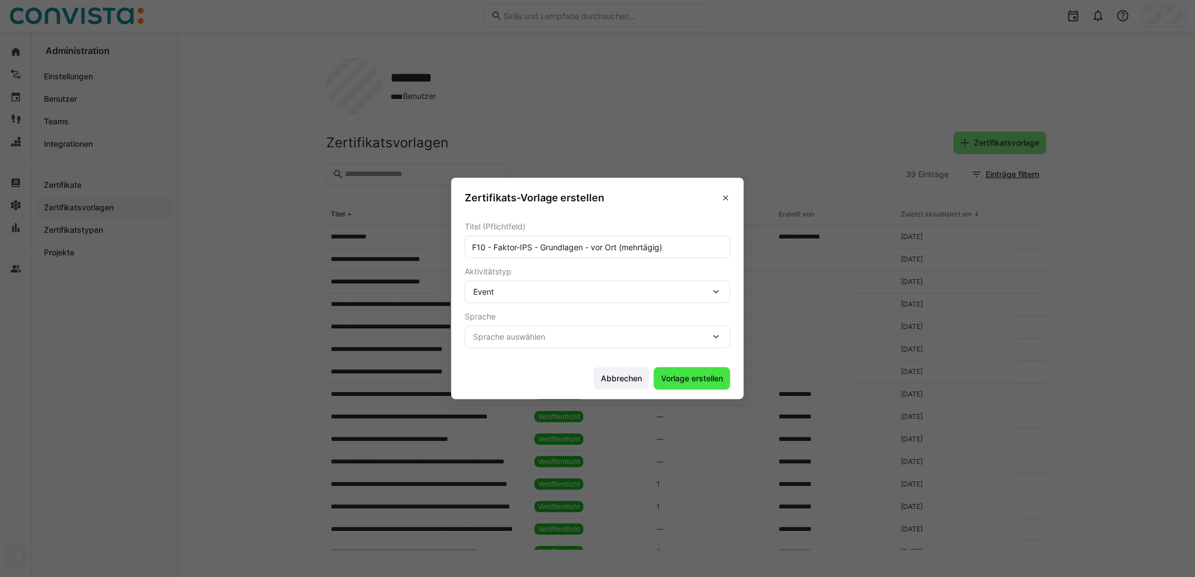
click at [680, 379] on span "Vorlage erstellen" at bounding box center [691, 378] width 65 height 11
click at [648, 345] on div "Sprache auswählen" at bounding box center [598, 337] width 266 height 23
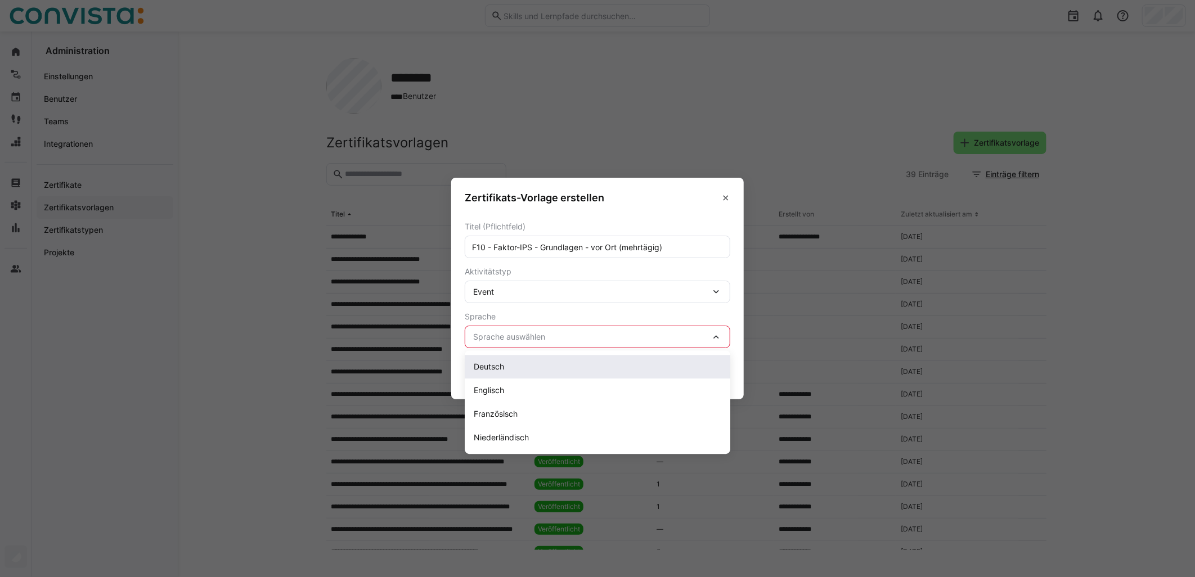
click at [629, 372] on div "Deutsch" at bounding box center [598, 366] width 248 height 11
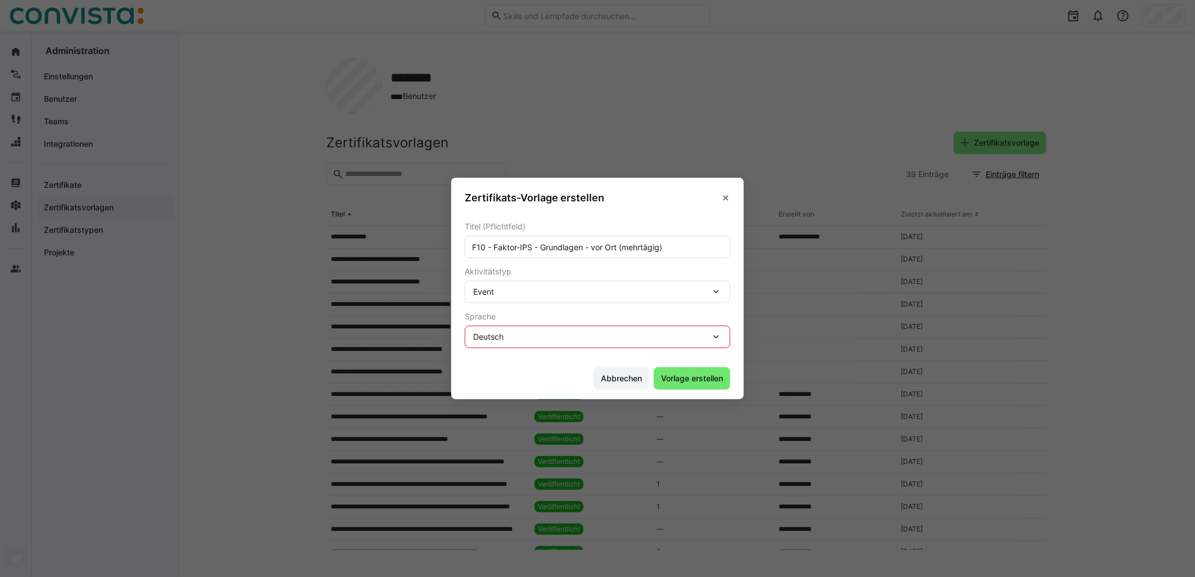
click at [685, 363] on footer "Abbrechen Vorlage erstellen" at bounding box center [597, 378] width 293 height 42
click at [687, 376] on span "Vorlage erstellen" at bounding box center [691, 378] width 65 height 11
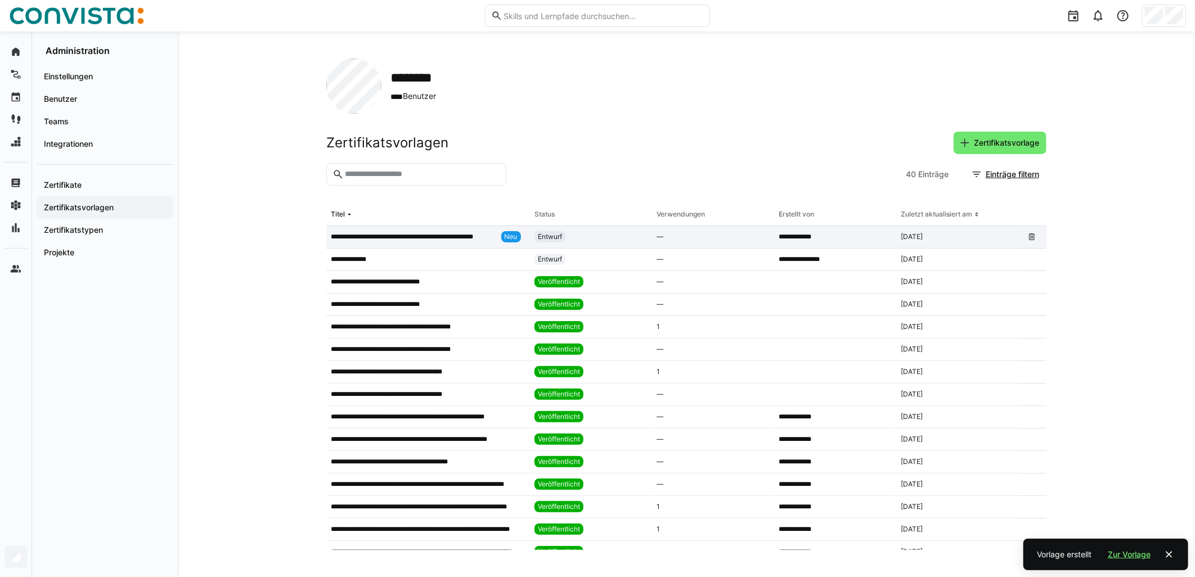
click at [390, 236] on p "**********" at bounding box center [414, 236] width 166 height 9
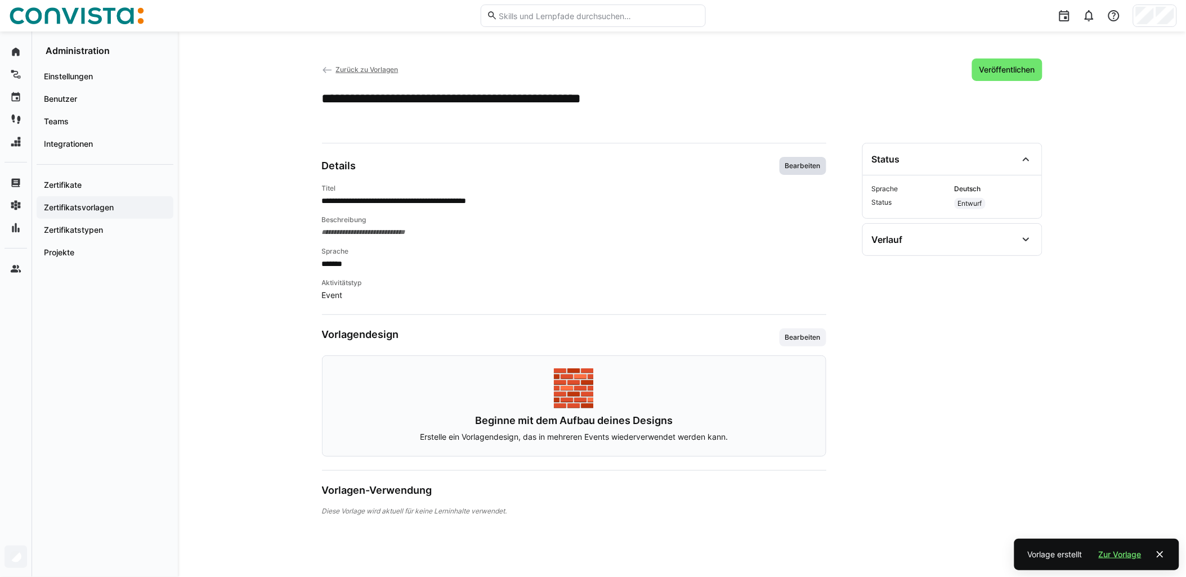
drag, startPoint x: 803, startPoint y: 167, endPoint x: 785, endPoint y: 165, distance: 18.1
click at [801, 170] on span "Bearbeiten" at bounding box center [803, 165] width 38 height 9
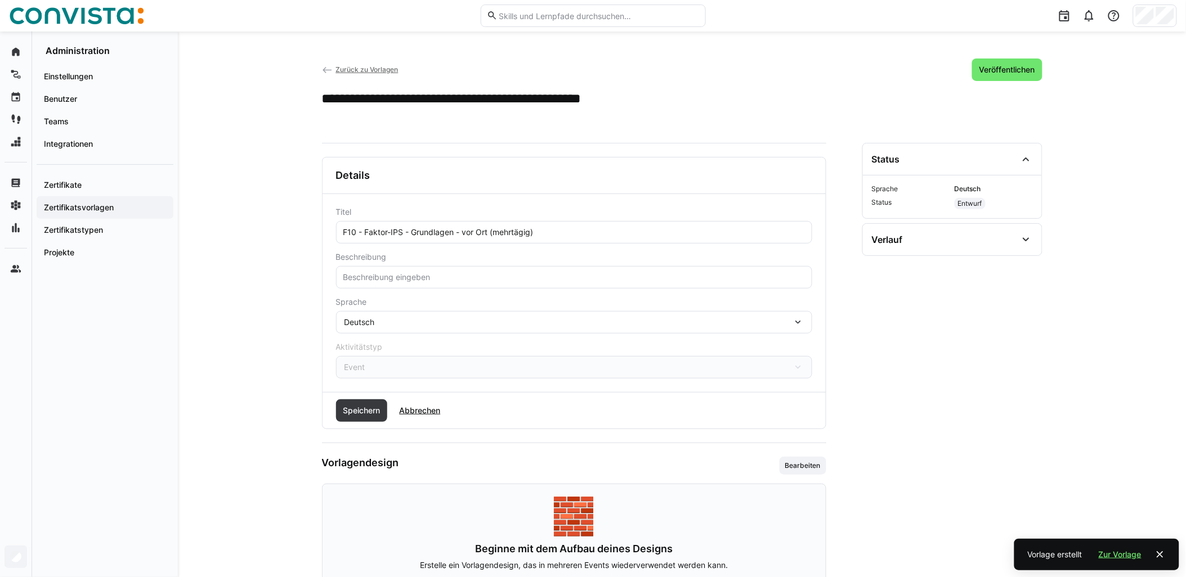
click at [389, 283] on eds-input at bounding box center [574, 277] width 476 height 23
paste input "Hierbei handelt es sich um die Vorlage der Teilnahmebestätigung der Faktor Zehn…"
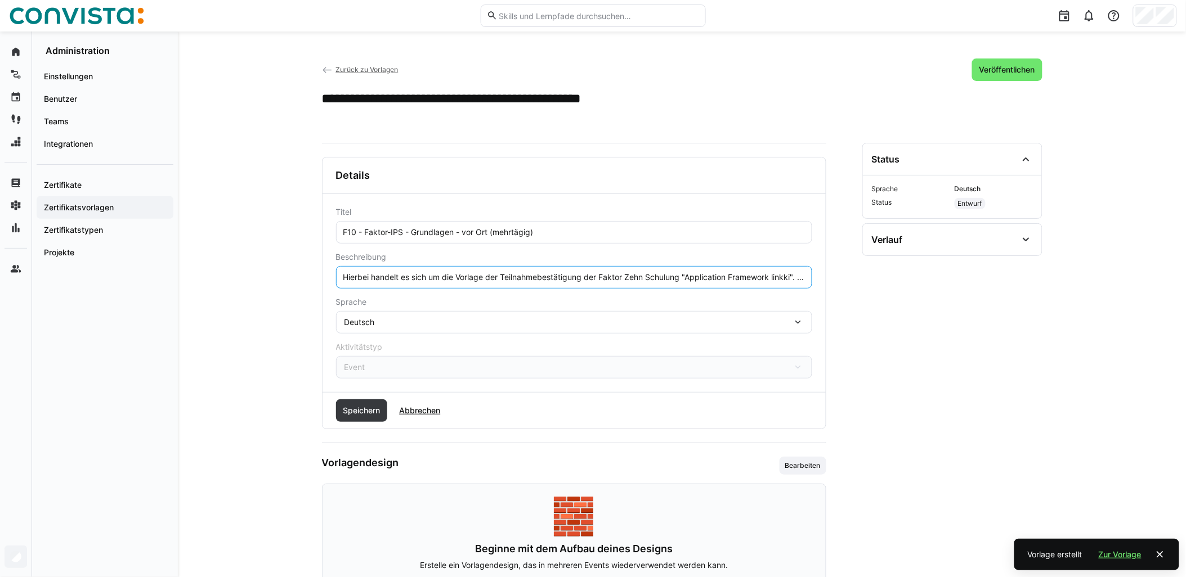
scroll to position [0, 443]
click at [353, 279] on input "Hierbei handelt es sich um die Vorlage der Teilnahmebestätigung der Faktor Zehn…" at bounding box center [574, 277] width 464 height 10
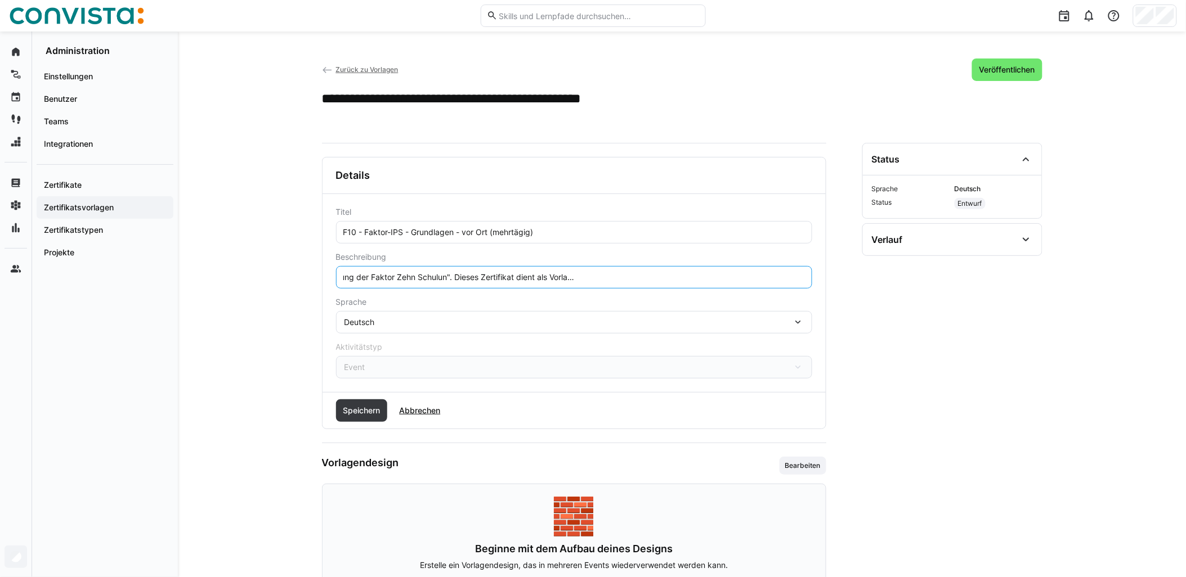
scroll to position [0, 222]
type input "Hierbei handelt es sich um die Vorlage der Teilnahmebestätigung der Faktor Zehn…"
click at [359, 405] on span "Speichern" at bounding box center [361, 410] width 41 height 11
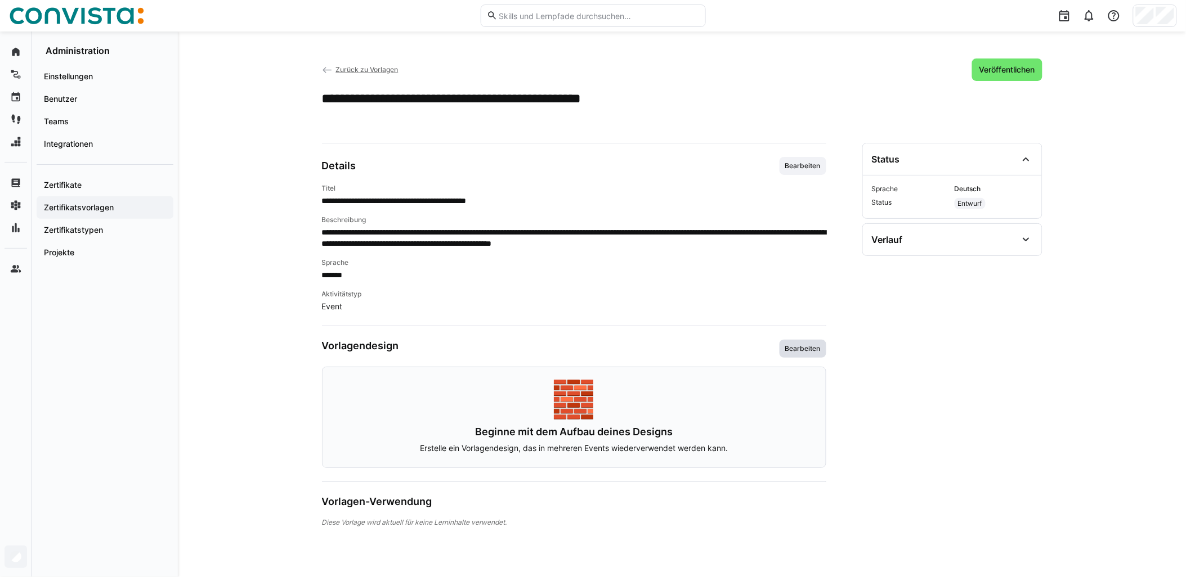
click at [790, 353] on span "Bearbeiten" at bounding box center [803, 348] width 38 height 9
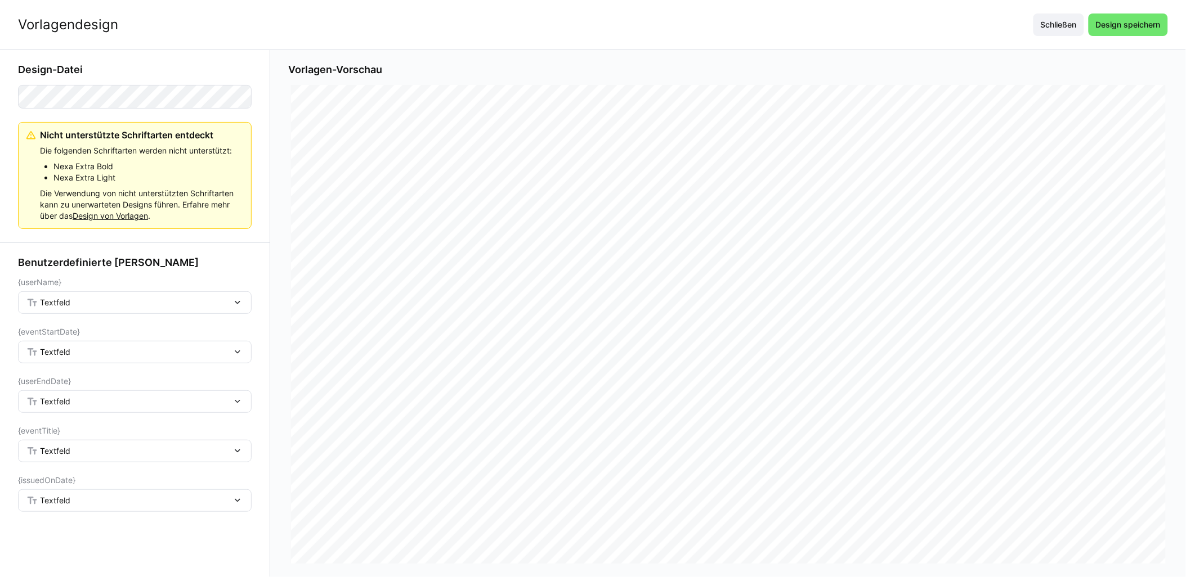
click at [129, 308] on div "Textfeld" at bounding box center [135, 302] width 234 height 23
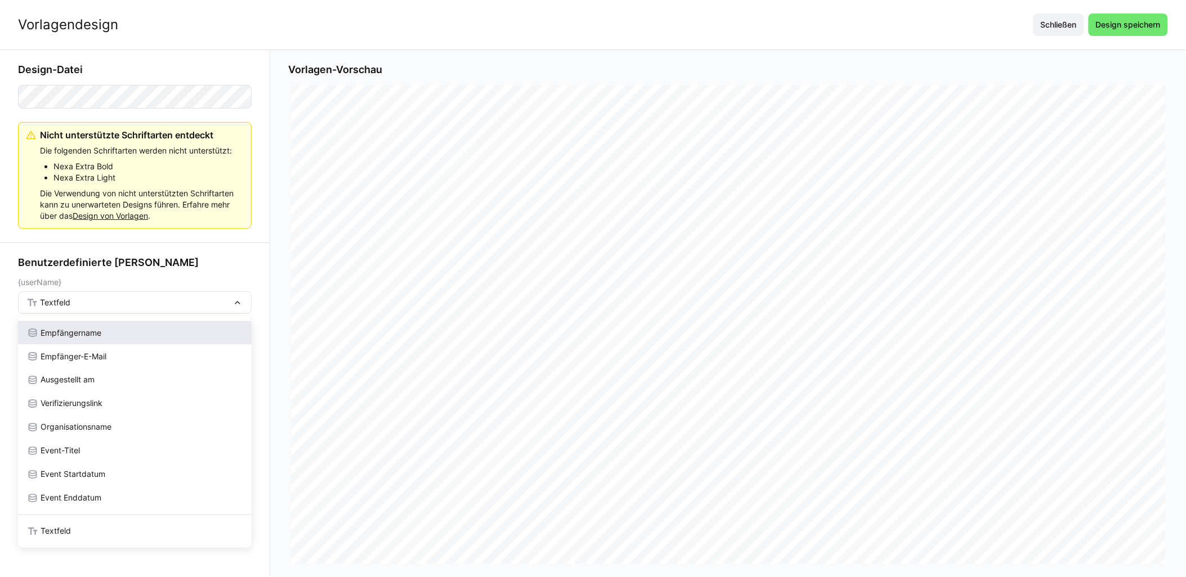
click at [91, 326] on div "Empfängername" at bounding box center [135, 333] width 234 height 24
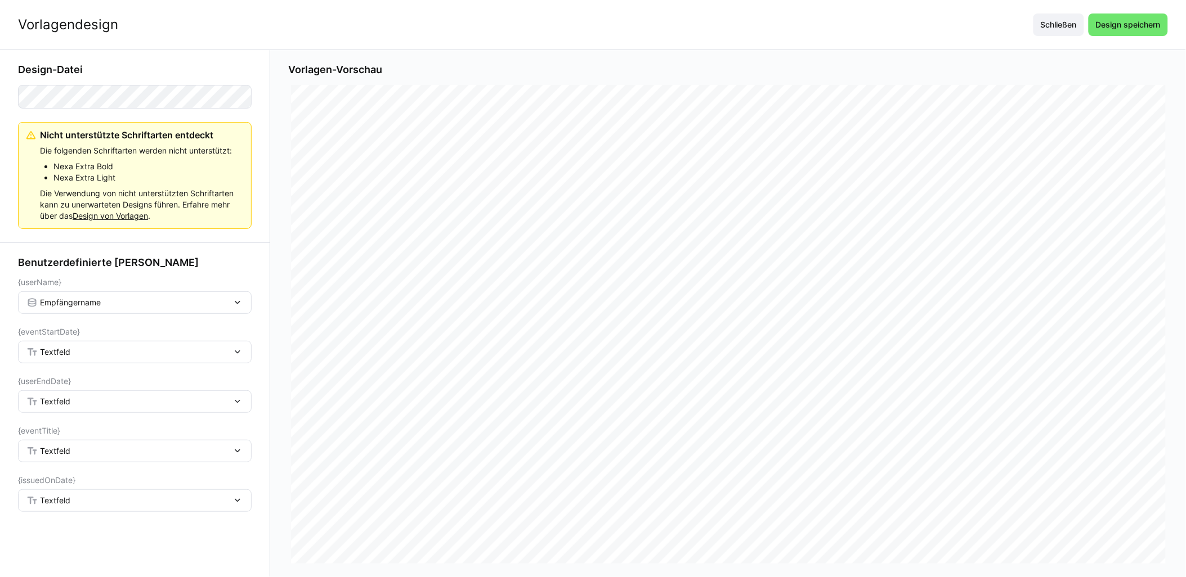
click at [91, 350] on div "Textfeld" at bounding box center [128, 352] width 205 height 10
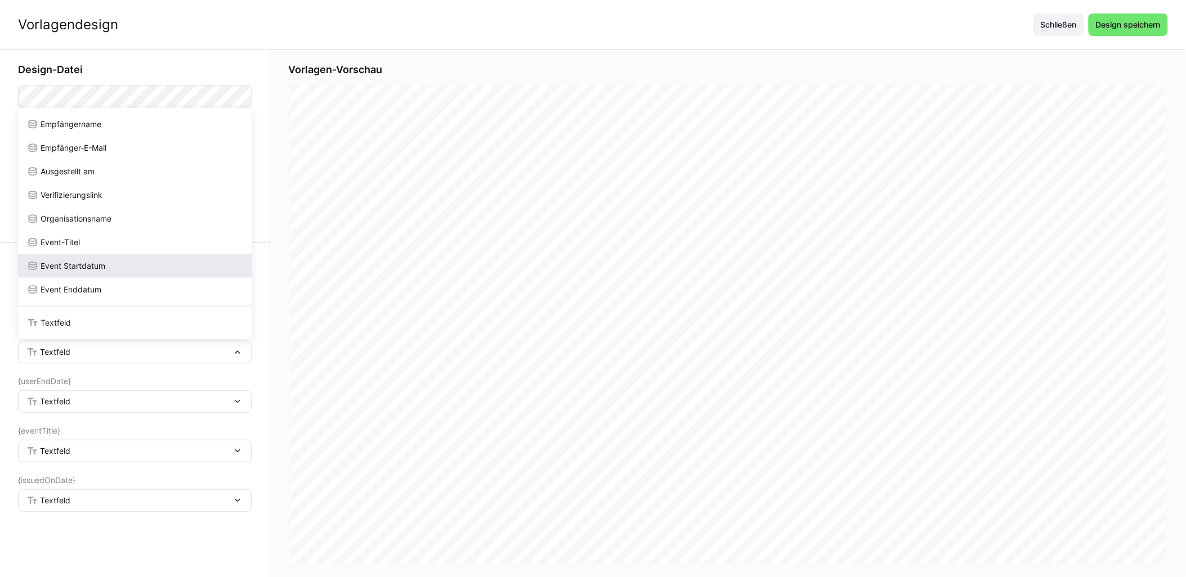
click at [97, 263] on span "Event Startdatum" at bounding box center [73, 266] width 65 height 11
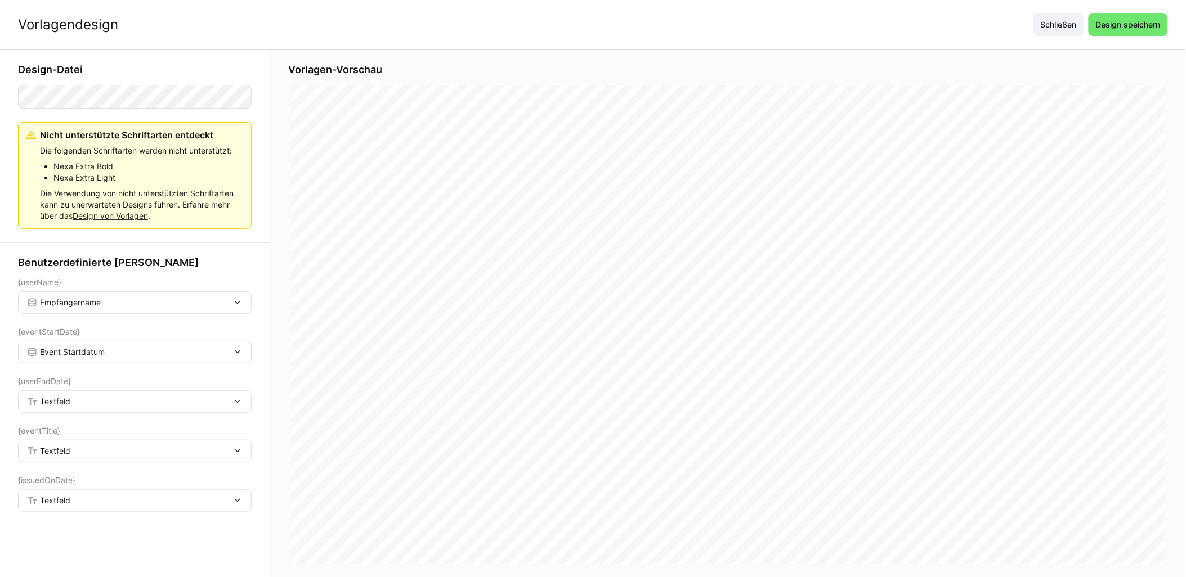
click at [98, 413] on div "Textfeld" at bounding box center [135, 401] width 234 height 23
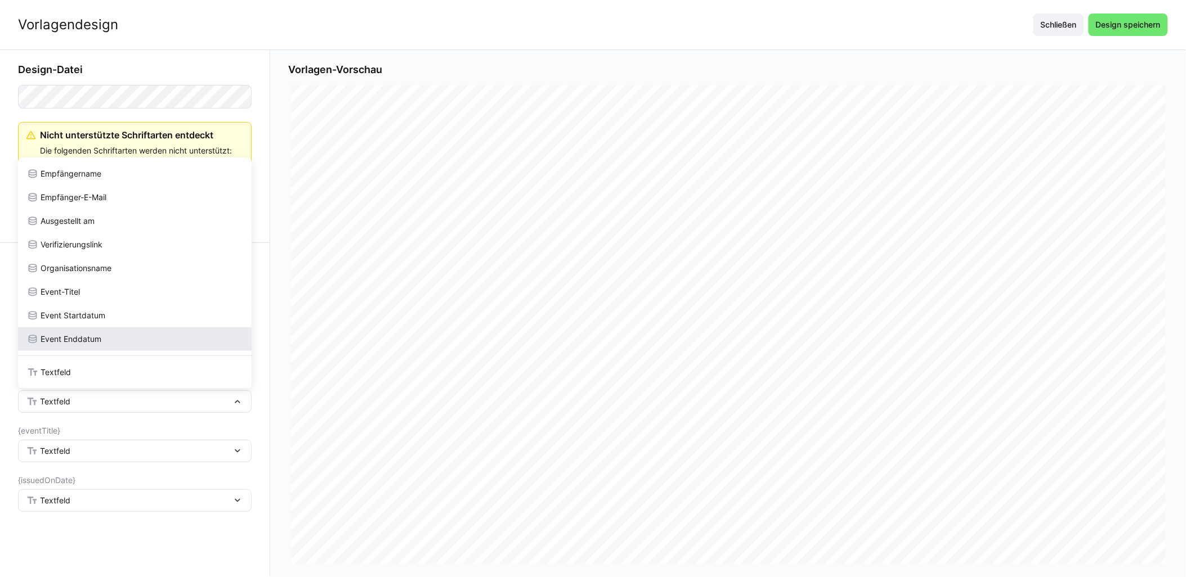
click at [120, 336] on div "Event Enddatum" at bounding box center [134, 339] width 215 height 11
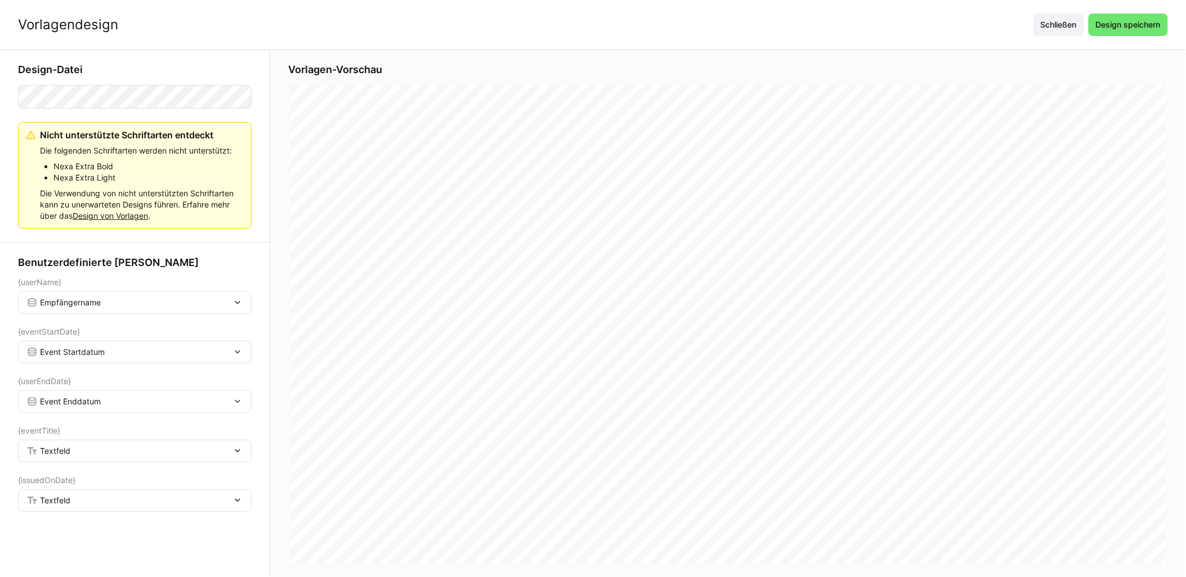
click at [91, 442] on div "Textfeld" at bounding box center [135, 451] width 234 height 23
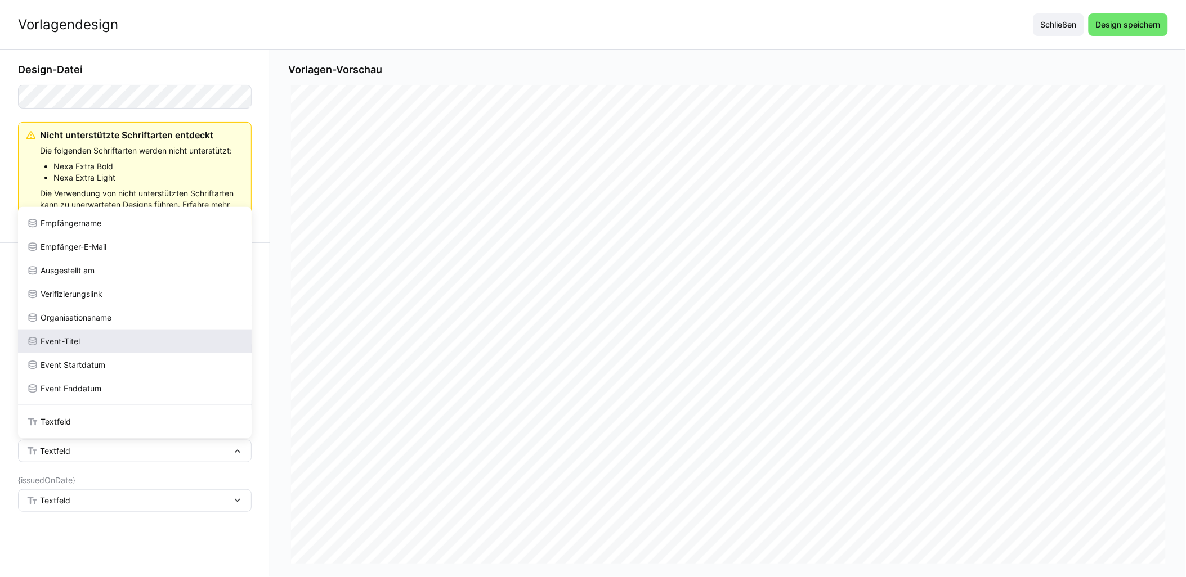
click at [98, 347] on div "Event-Titel" at bounding box center [134, 341] width 215 height 11
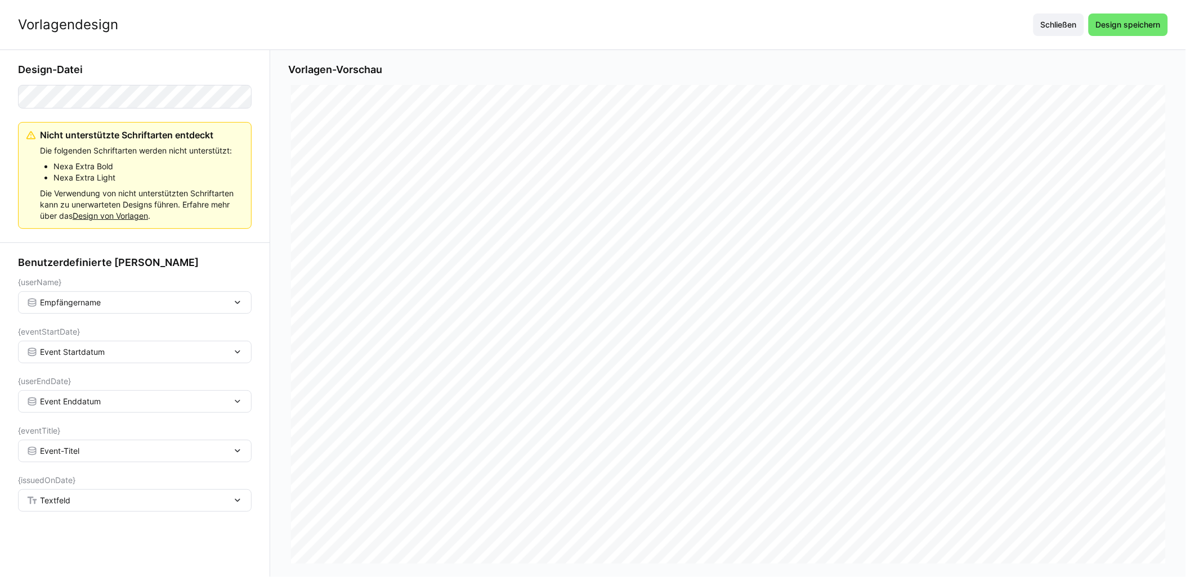
click at [116, 504] on div "Textfeld" at bounding box center [128, 501] width 205 height 10
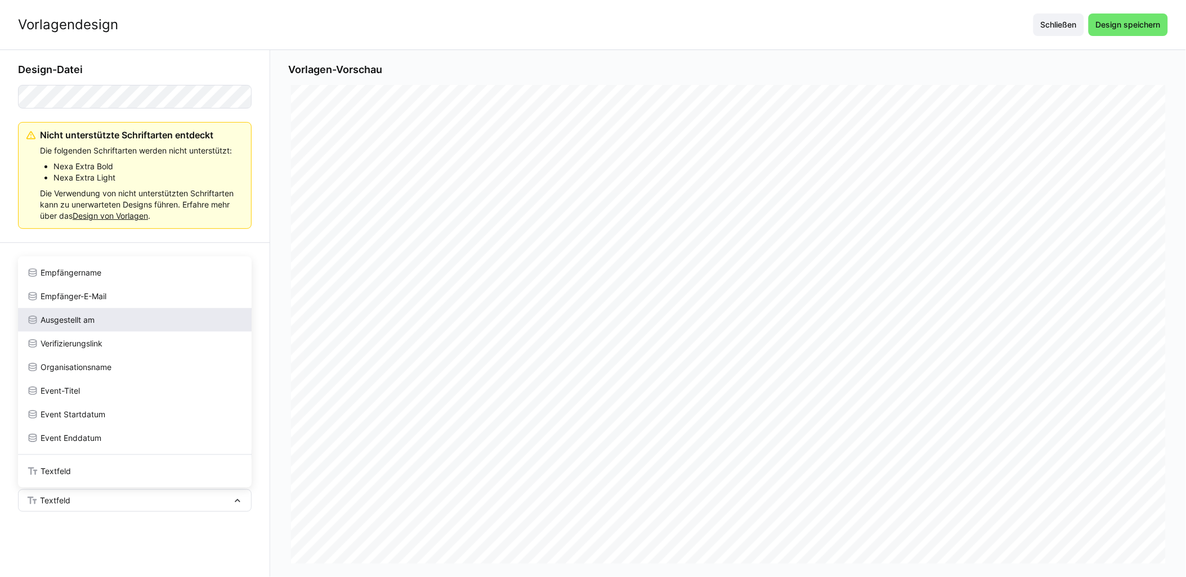
click at [109, 322] on div "Ausgestellt am" at bounding box center [134, 320] width 215 height 11
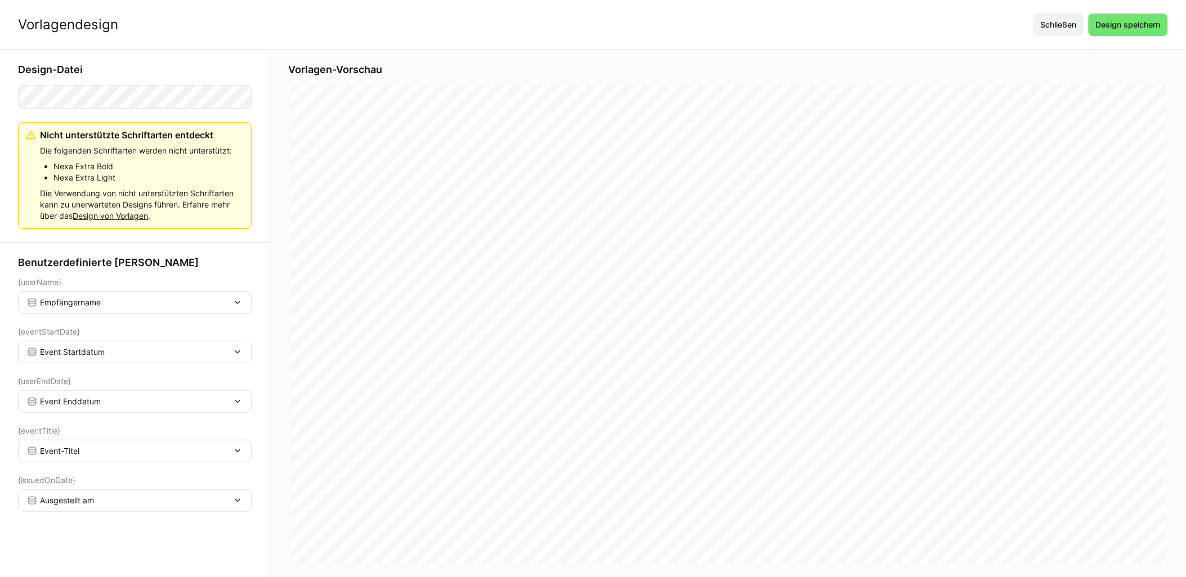
click at [1143, 36] on div "Vorlagendesign Schließen Design speichern" at bounding box center [593, 25] width 1186 height 50
click at [1151, 23] on span "Design speichern" at bounding box center [1128, 24] width 68 height 11
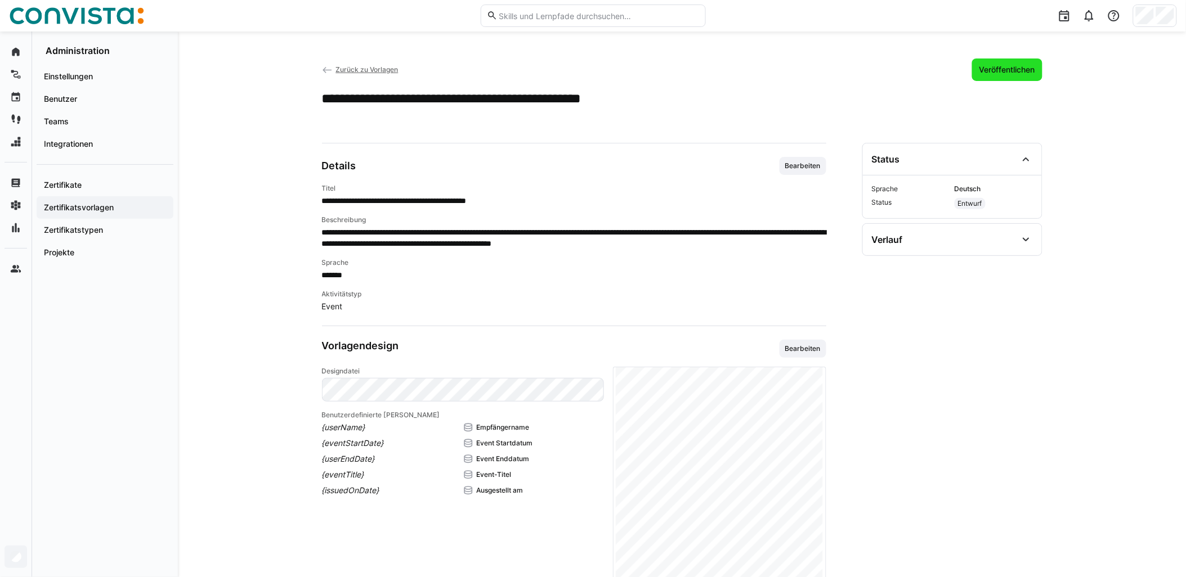
click at [1006, 62] on span "Veröffentlichen" at bounding box center [1007, 70] width 70 height 23
click at [378, 66] on span "Zurück zu Vorlagen" at bounding box center [366, 69] width 62 height 8
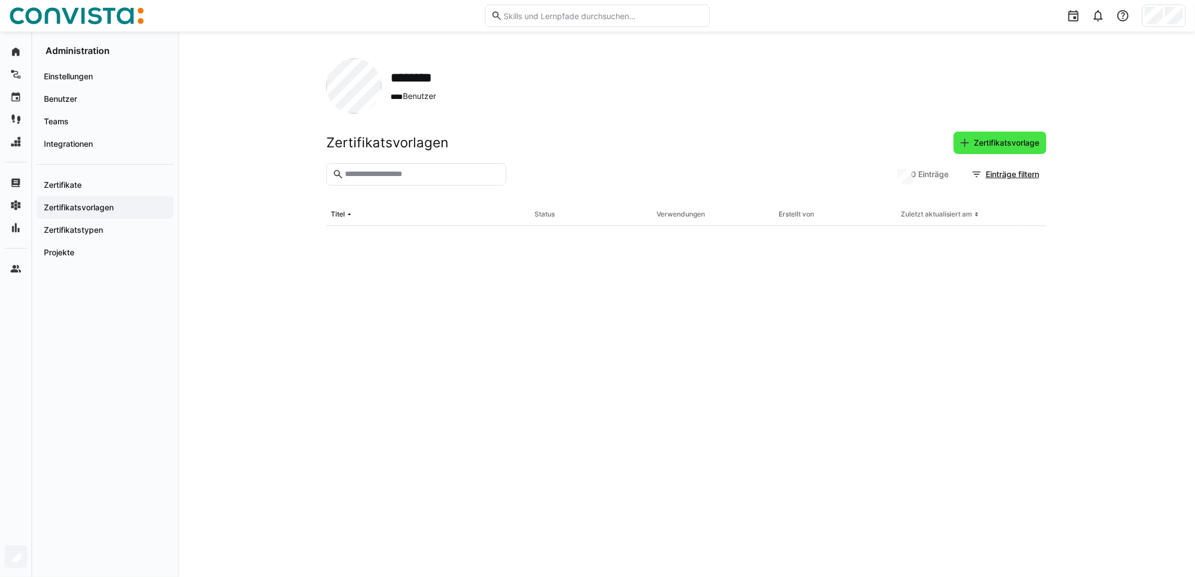
click at [997, 136] on span "Zertifikatsvorlage" at bounding box center [1000, 143] width 93 height 23
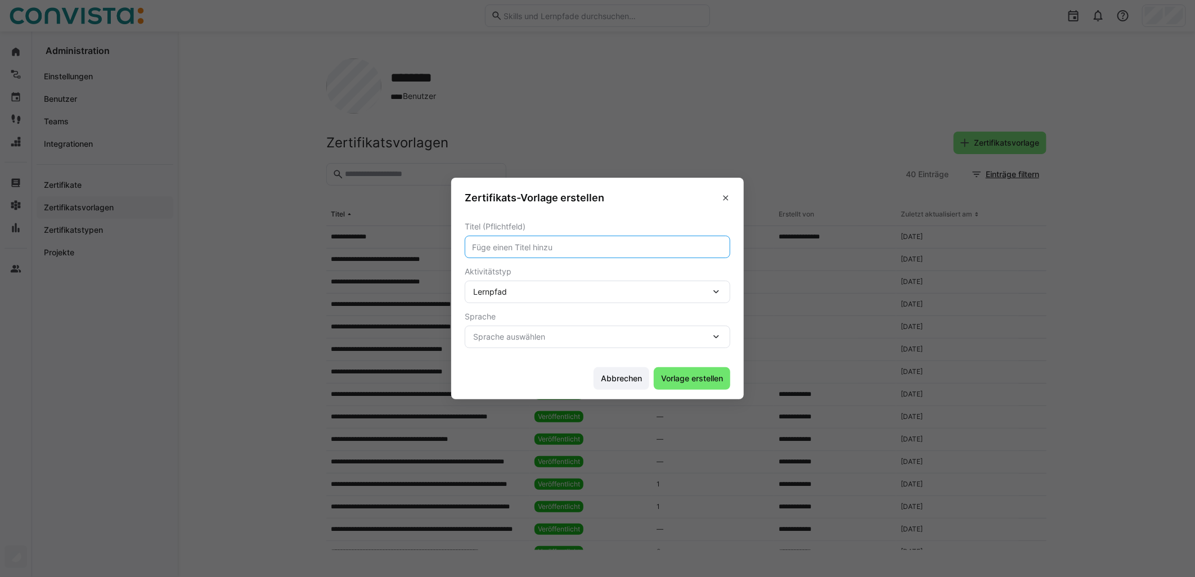
click at [590, 248] on input "text" at bounding box center [597, 247] width 253 height 10
type input "F"
type input "F10 - [PERSON_NAME] Referenzmodell - vor Ort (mehrtägig)"
click at [584, 281] on div "Lernpfad" at bounding box center [598, 292] width 266 height 23
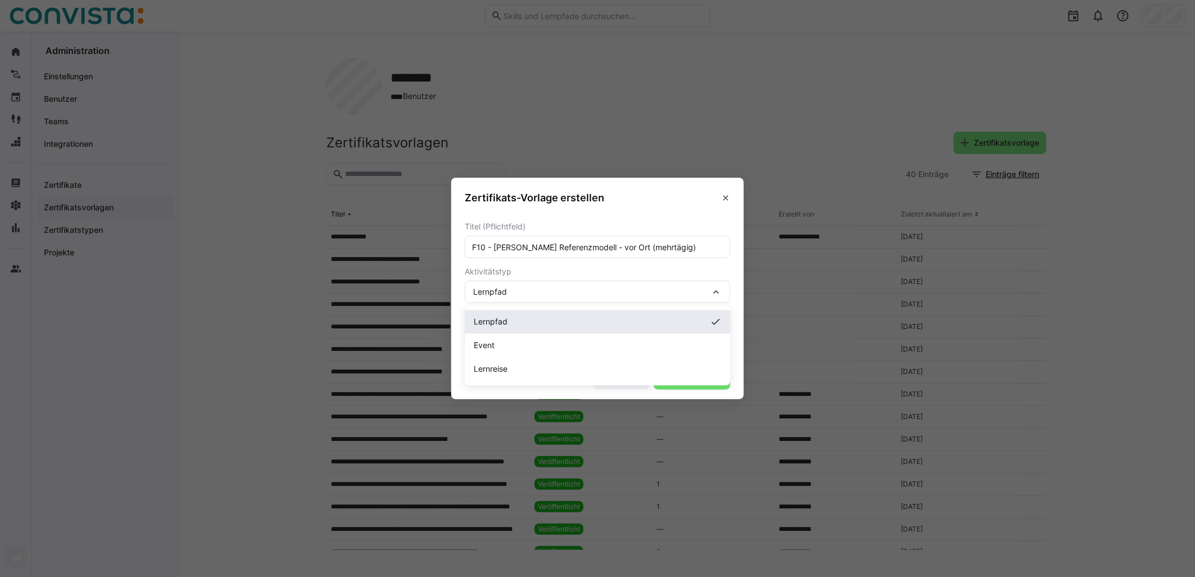
click at [542, 311] on div "Lernpfad" at bounding box center [598, 322] width 266 height 24
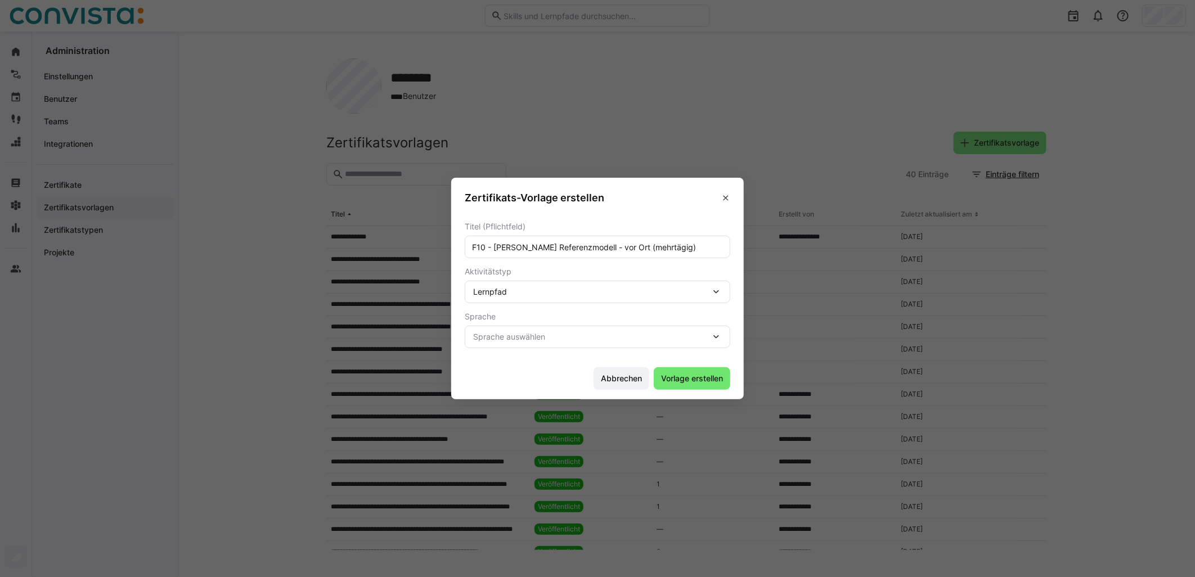
click at [547, 290] on div "Lernpfad" at bounding box center [591, 292] width 237 height 10
click at [517, 336] on div "Event" at bounding box center [598, 346] width 266 height 24
click at [518, 345] on div "Sprache auswählen" at bounding box center [598, 337] width 266 height 23
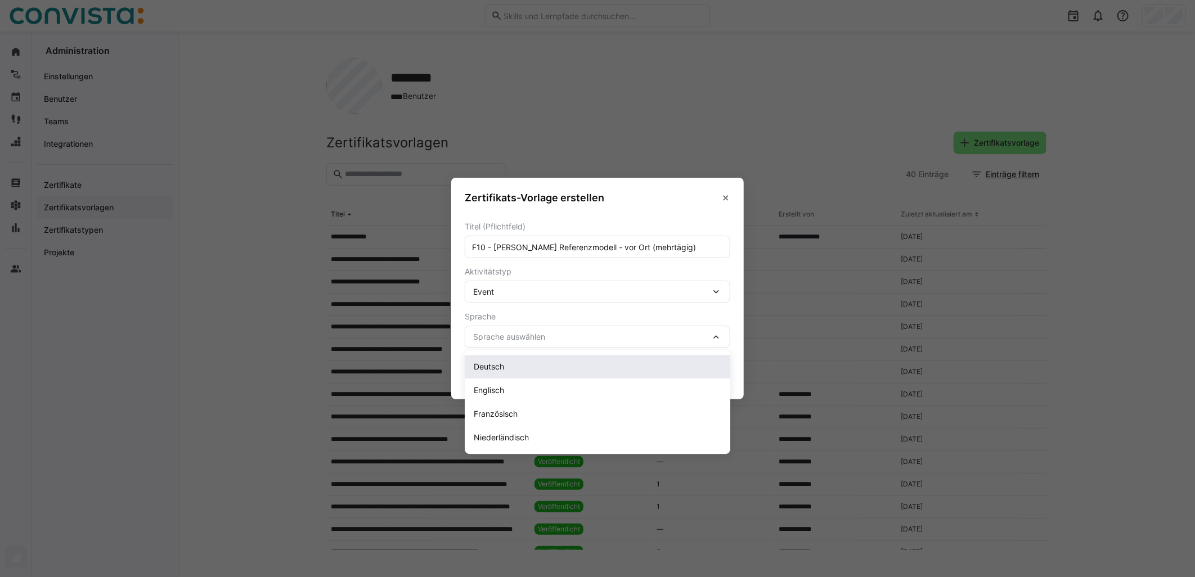
click at [519, 367] on div "Deutsch" at bounding box center [598, 366] width 248 height 11
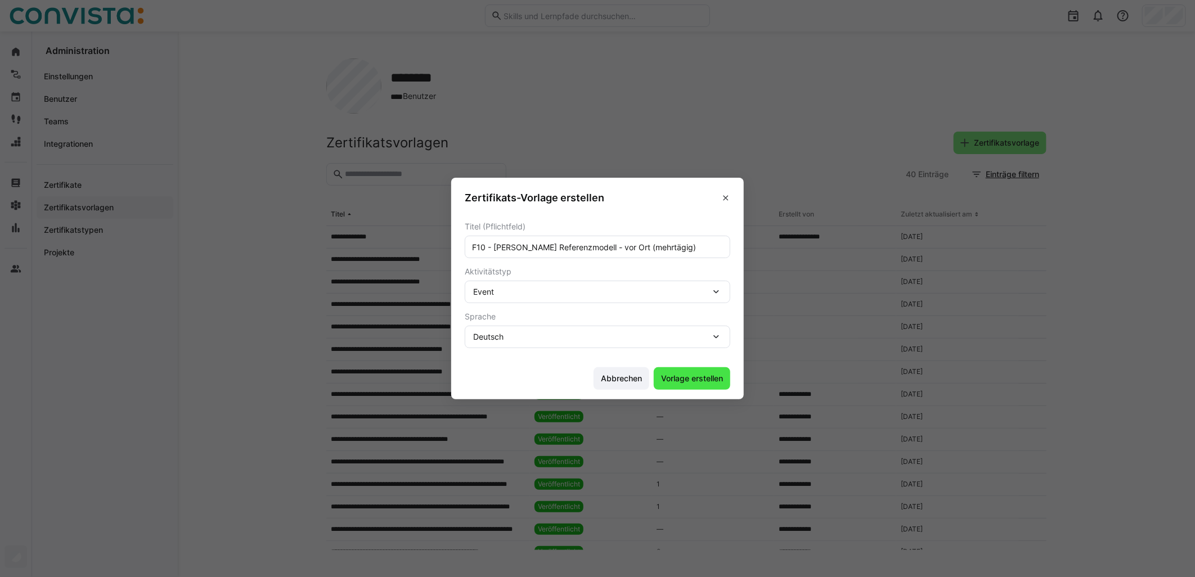
click at [691, 381] on span "Vorlage erstellen" at bounding box center [691, 378] width 65 height 11
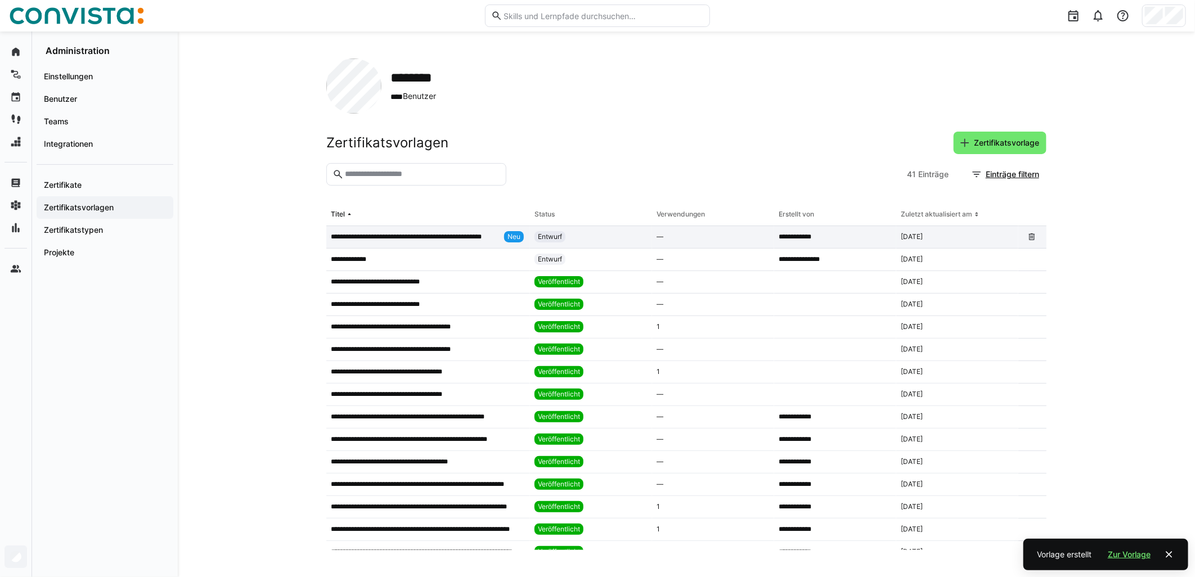
click at [503, 238] on app-table-first-column "**********" at bounding box center [428, 236] width 195 height 11
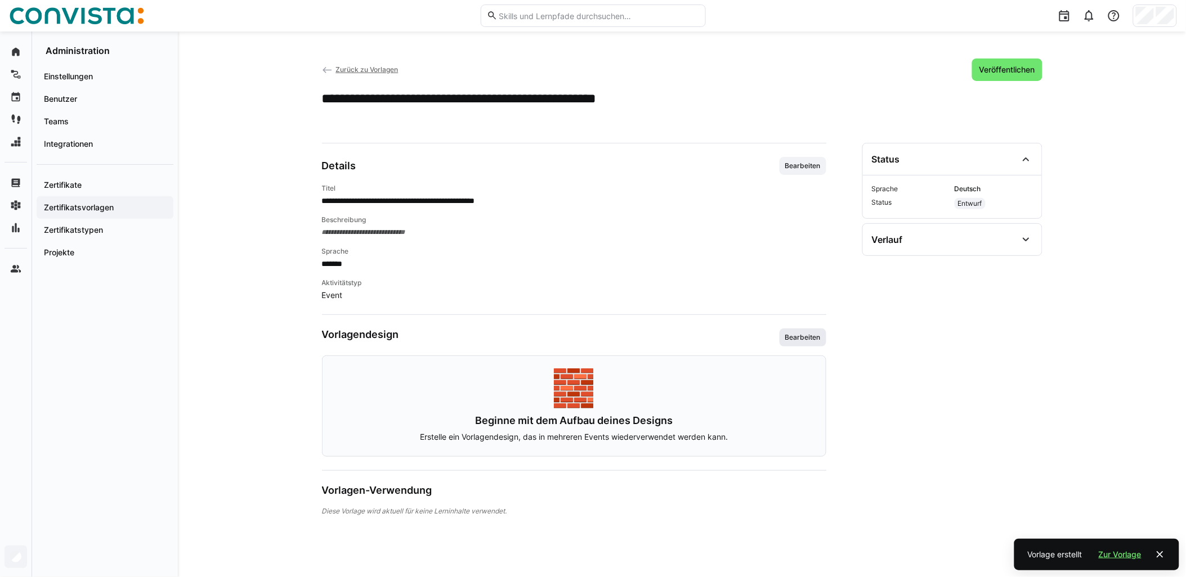
click at [801, 334] on span "Bearbeiten" at bounding box center [803, 337] width 38 height 9
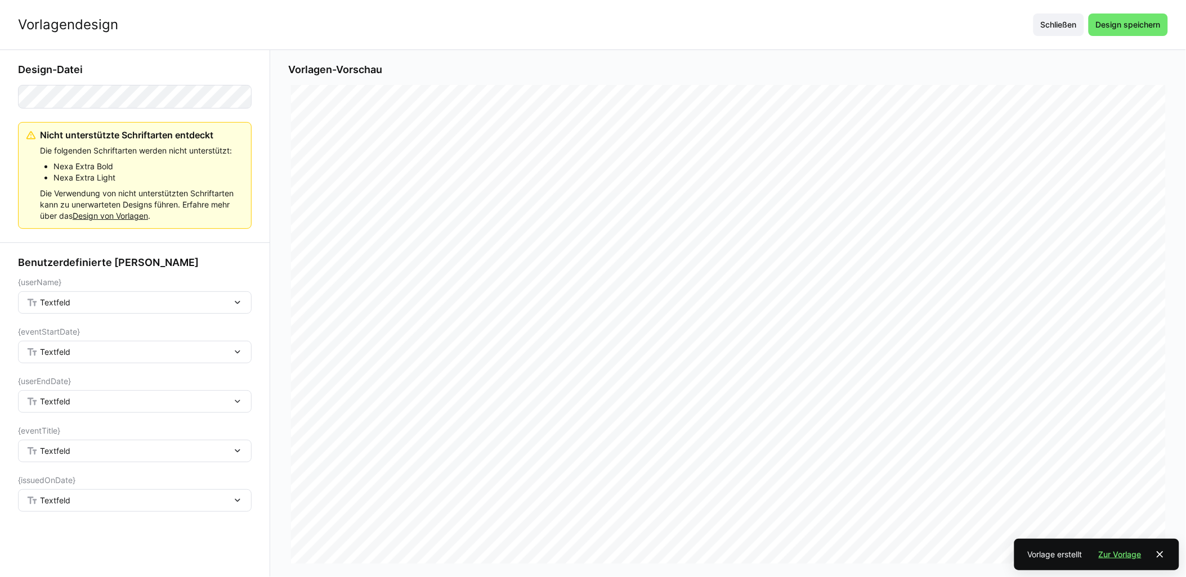
click at [89, 299] on div "Textfeld" at bounding box center [128, 303] width 205 height 10
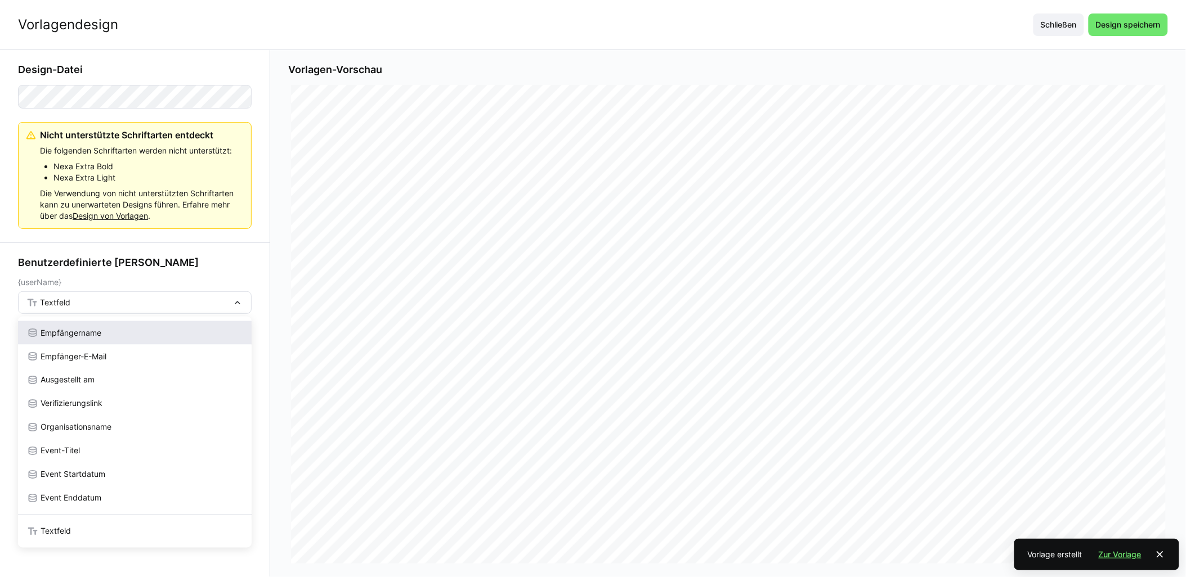
click at [87, 330] on span "Empfängername" at bounding box center [71, 332] width 61 height 11
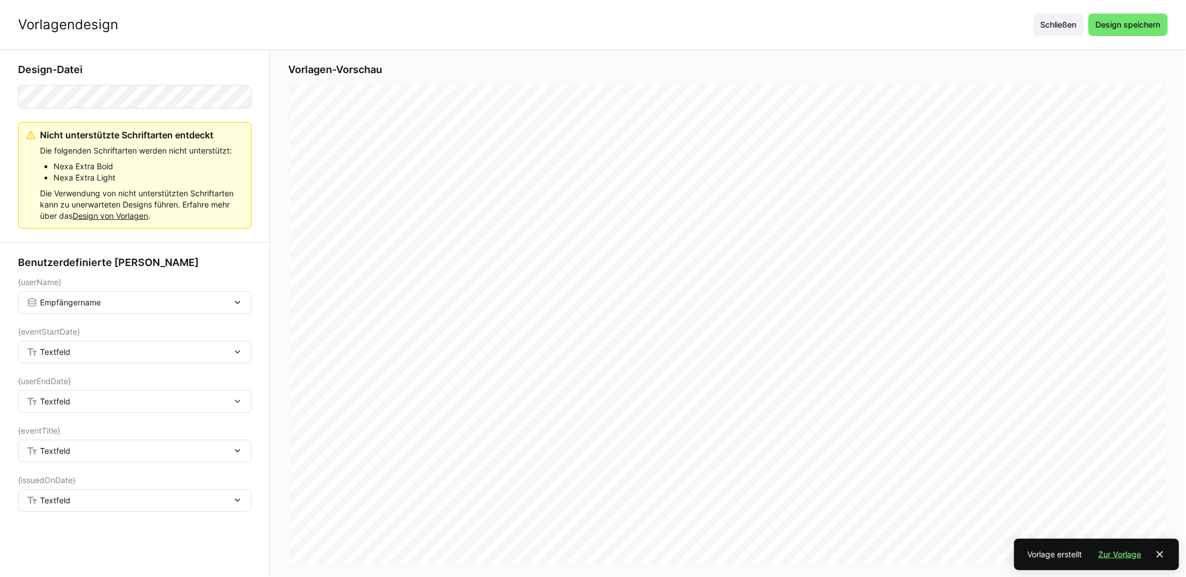
click at [88, 350] on div "Textfeld" at bounding box center [128, 352] width 205 height 10
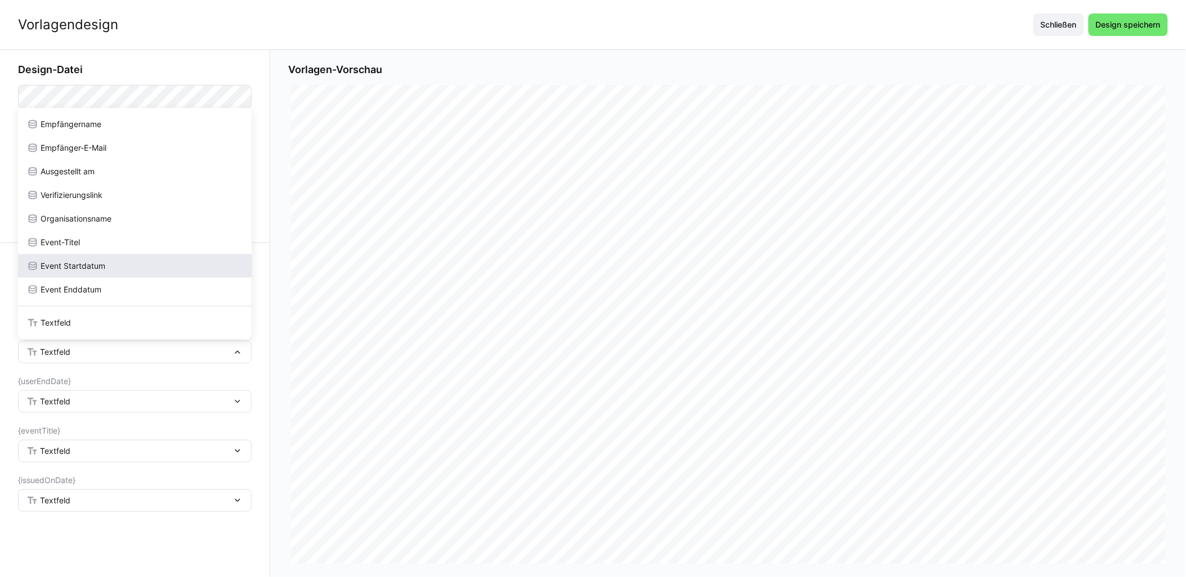
click at [86, 275] on div "Event Startdatum" at bounding box center [135, 266] width 234 height 24
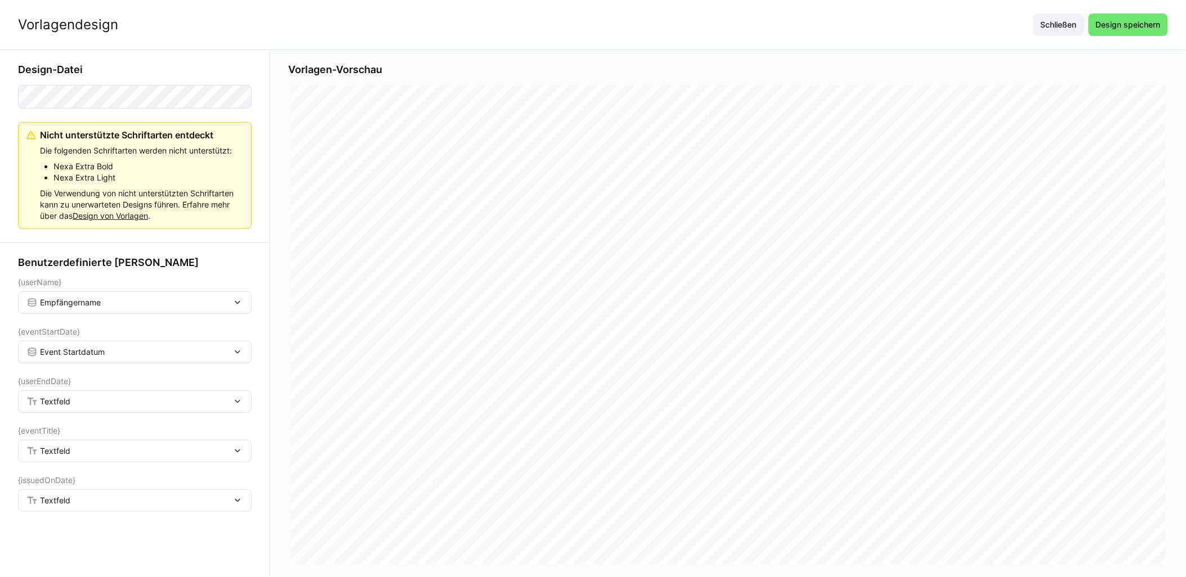
click at [65, 392] on div "Textfeld" at bounding box center [135, 401] width 234 height 23
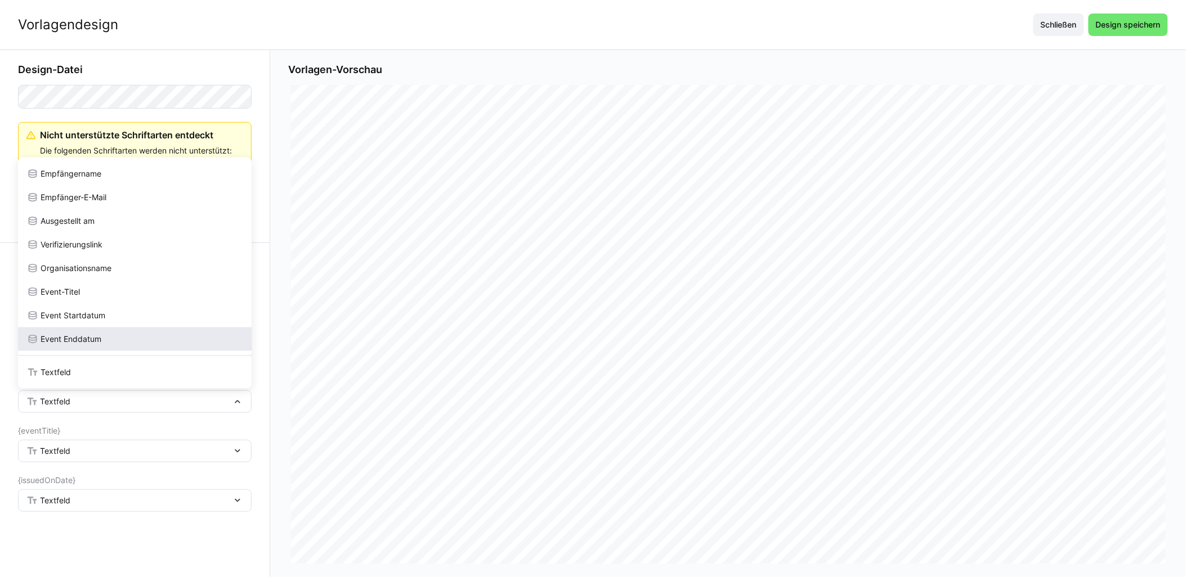
click at [79, 345] on div "Event Enddatum" at bounding box center [135, 339] width 234 height 24
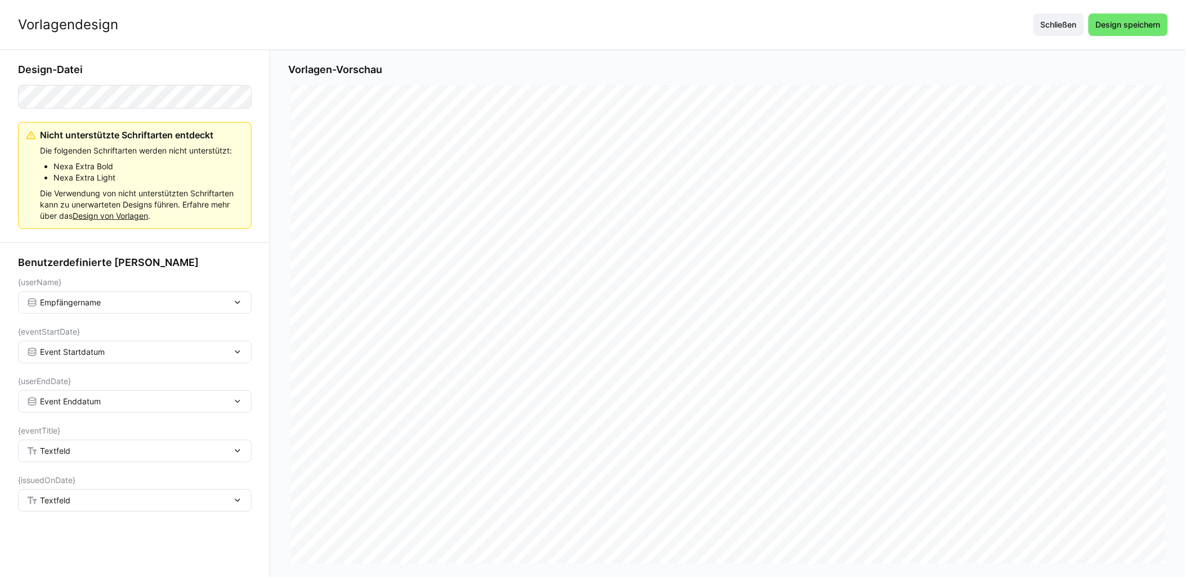
click at [59, 463] on form "{userName} Empfängername {eventStartDate} Event Startdatum {userEndDate} Event …" at bounding box center [135, 395] width 234 height 234
click at [64, 428] on div "{eventTitle}" at bounding box center [135, 430] width 234 height 9
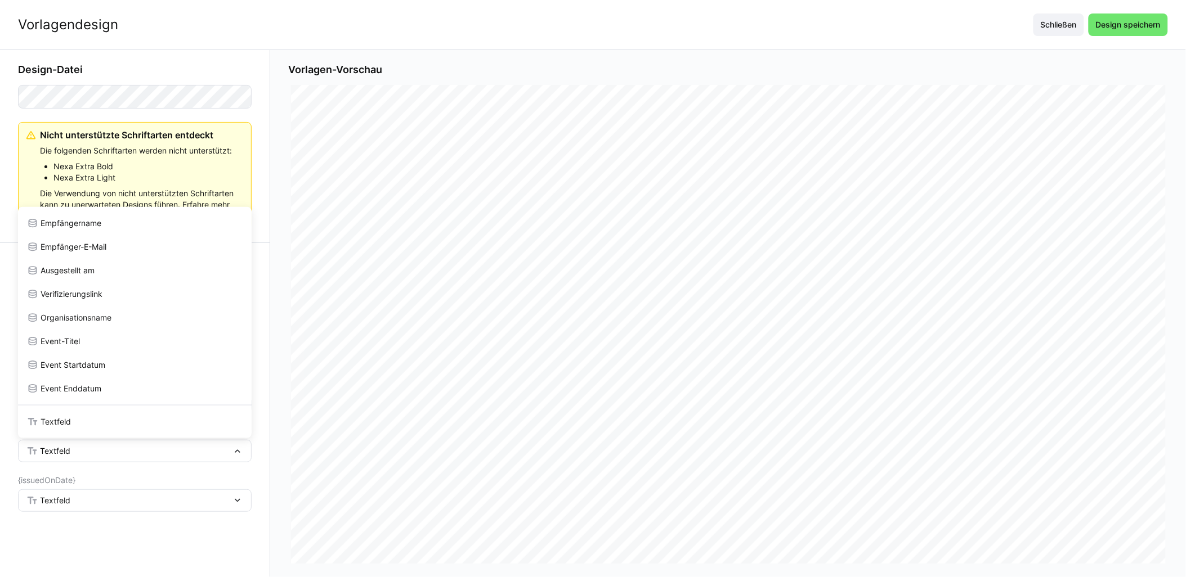
click at [62, 455] on span "Textfeld" at bounding box center [55, 451] width 30 height 11
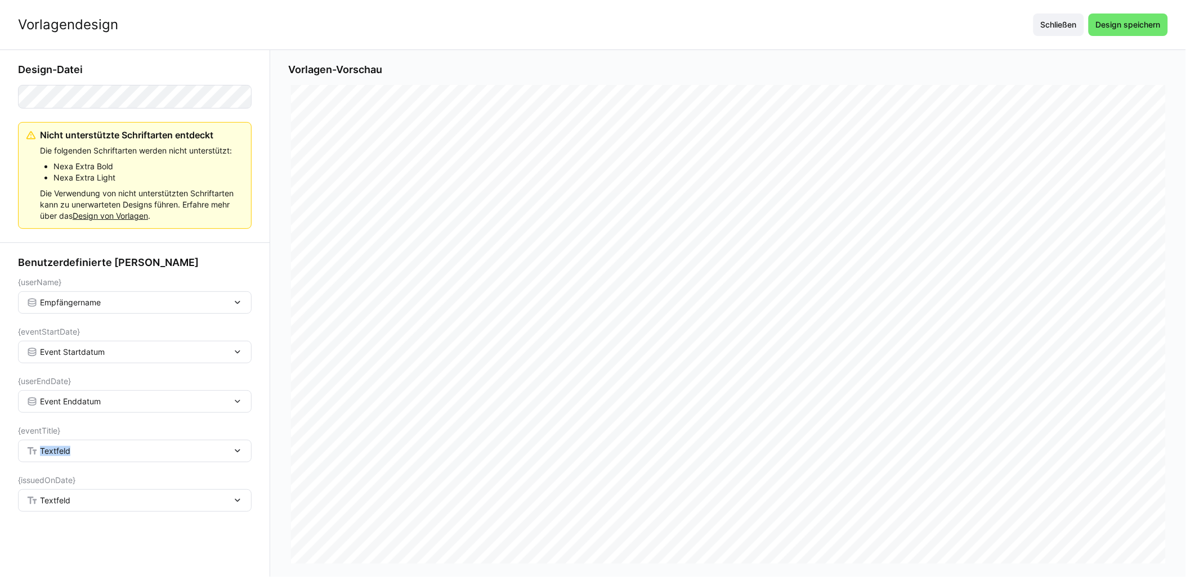
click at [62, 455] on span "Textfeld" at bounding box center [55, 451] width 30 height 11
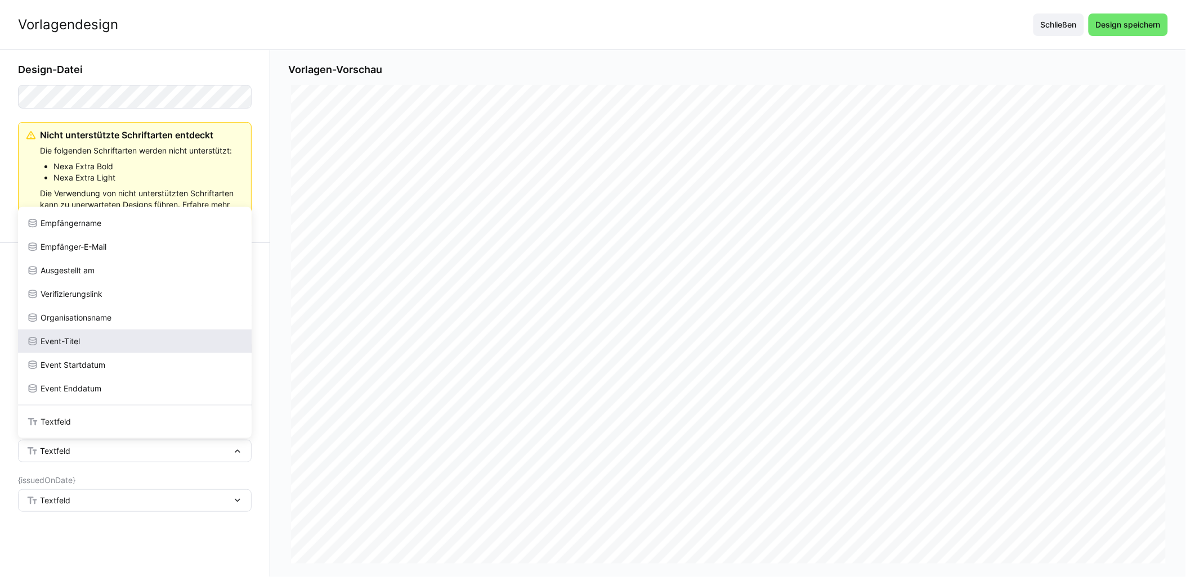
drag, startPoint x: 62, startPoint y: 455, endPoint x: 59, endPoint y: 347, distance: 107.5
click at [59, 347] on div "Event-Titel" at bounding box center [135, 342] width 234 height 24
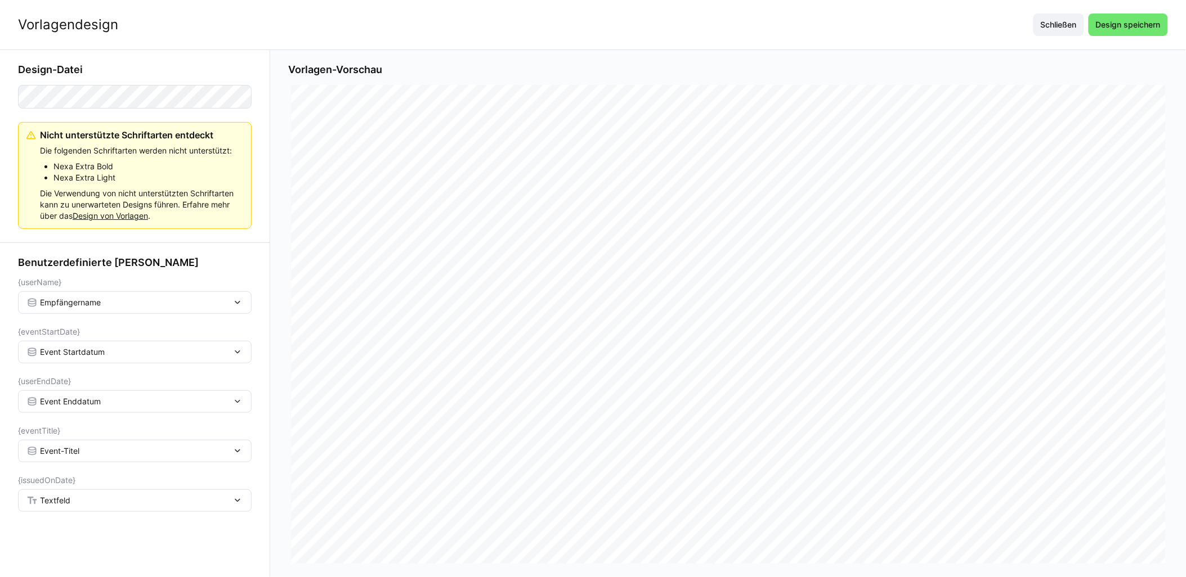
click at [65, 499] on span "Textfeld" at bounding box center [55, 500] width 30 height 11
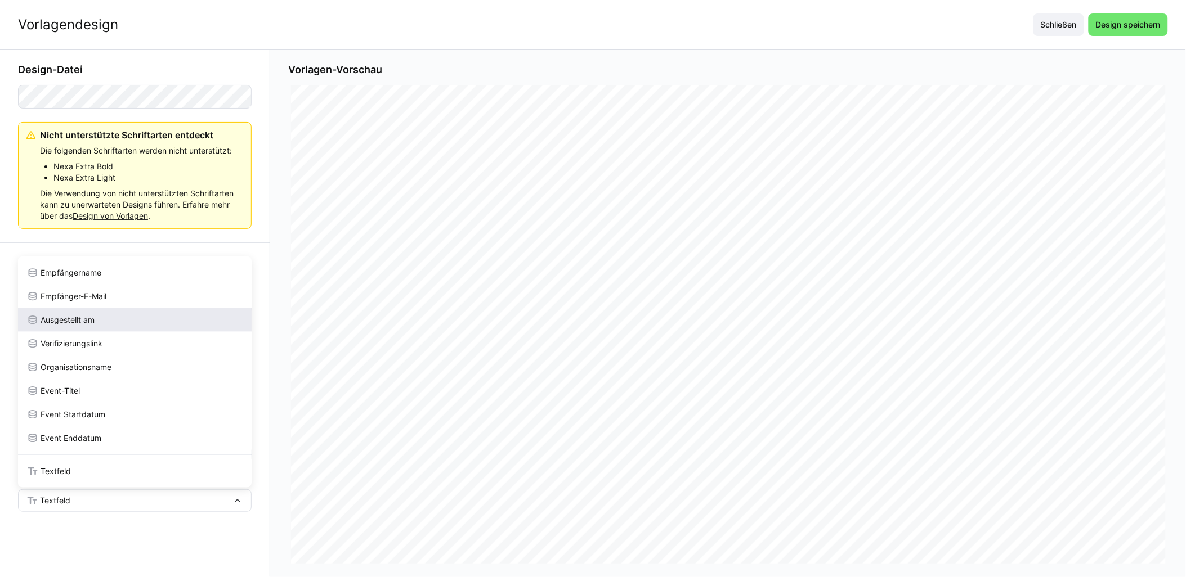
click at [72, 316] on span "Ausgestellt am" at bounding box center [68, 320] width 54 height 11
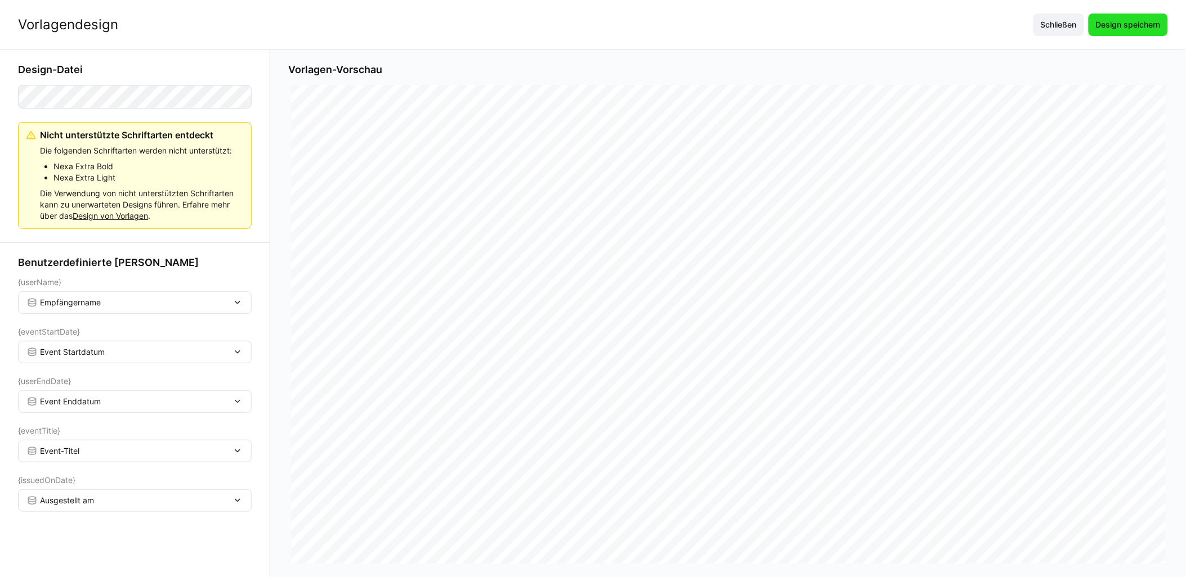
drag, startPoint x: 1131, startPoint y: 30, endPoint x: 1124, endPoint y: 31, distance: 6.8
click at [1131, 29] on span "Design speichern" at bounding box center [1128, 24] width 68 height 11
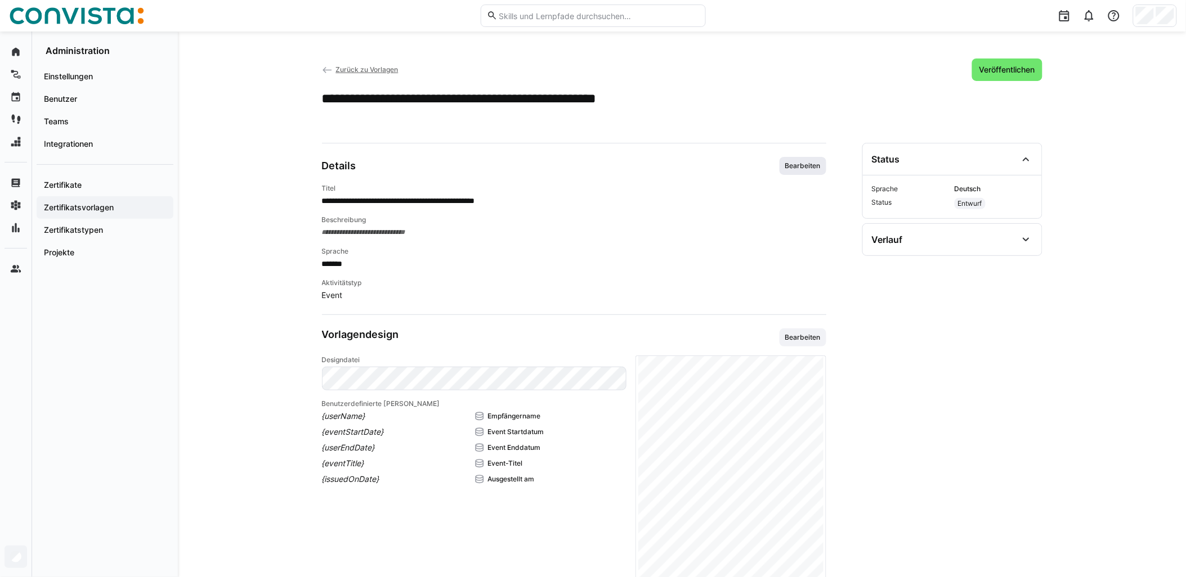
click at [819, 169] on span "Bearbeiten" at bounding box center [803, 165] width 38 height 9
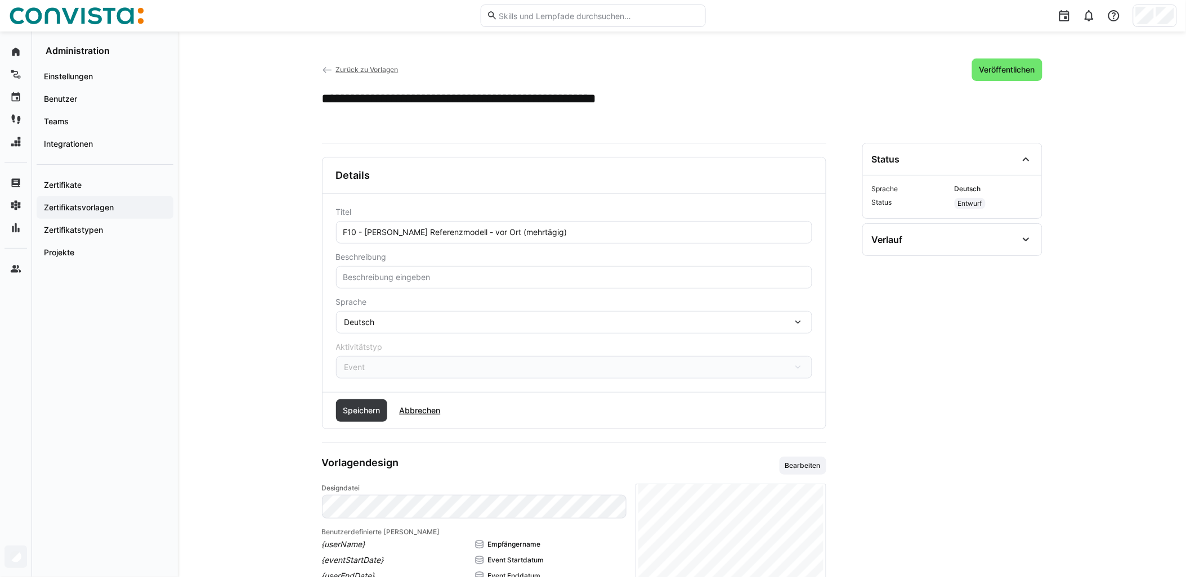
click at [411, 280] on input "text" at bounding box center [574, 277] width 464 height 10
paste input "Hierbei handelt es sich um die Vorlage der Teilnahmebestätigung der Faktor Zehn…"
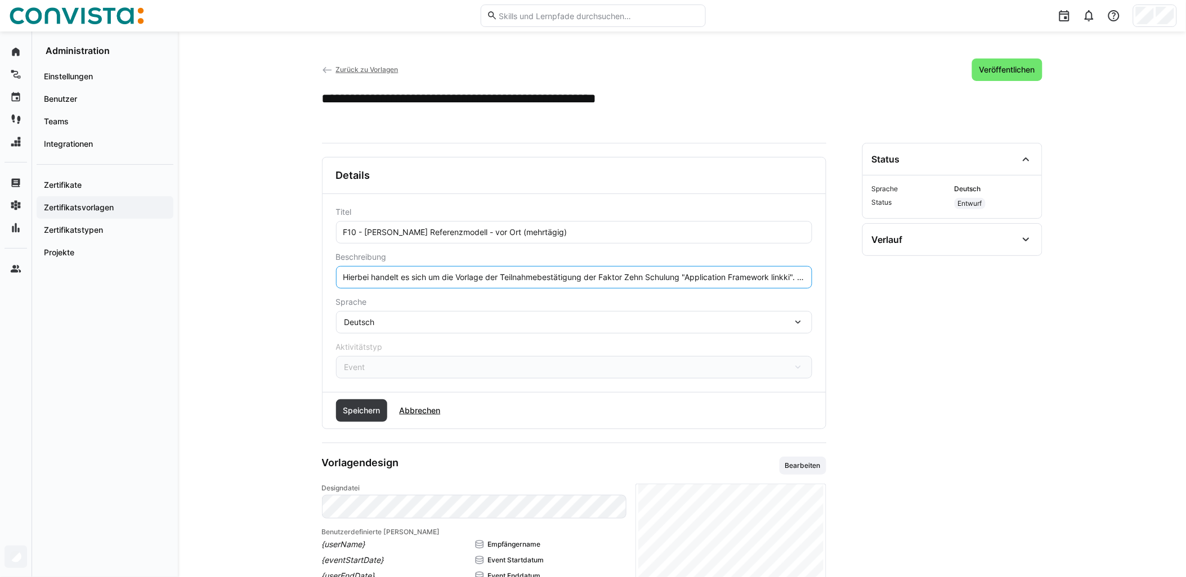
scroll to position [0, 443]
click at [353, 275] on input "Hierbei handelt es sich um die Vorlage der Teilnahmebestätigung der Faktor Zehn…" at bounding box center [574, 277] width 464 height 10
type input "Hierbei handelt es sich um die Vorlage der Teilnahmebestätigung der Faktor Zehn…"
click at [367, 408] on span "Speichern" at bounding box center [361, 410] width 41 height 11
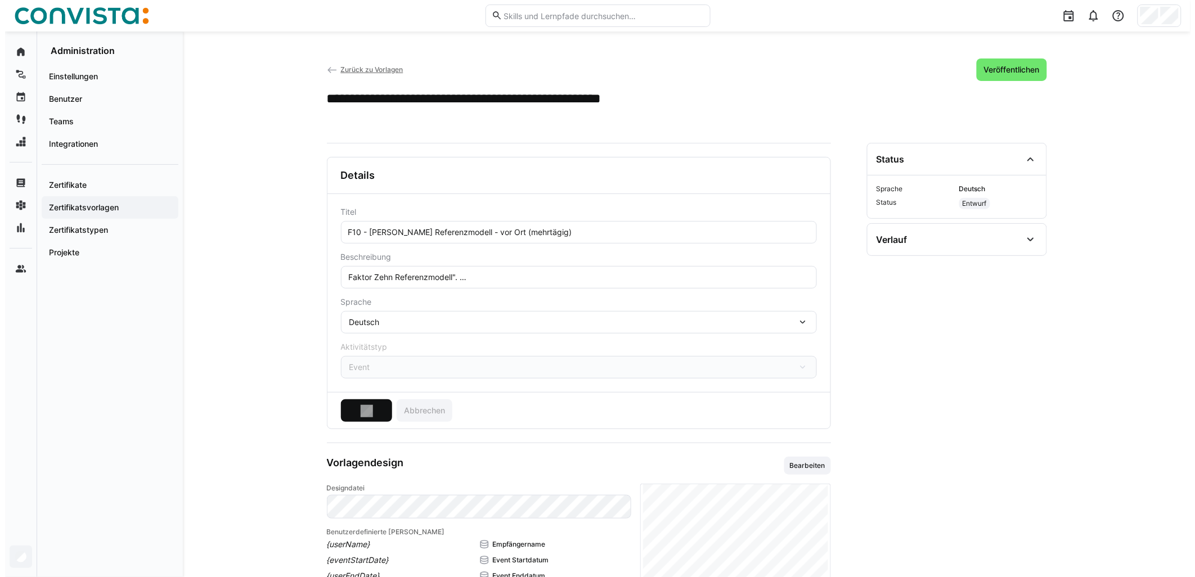
scroll to position [0, 0]
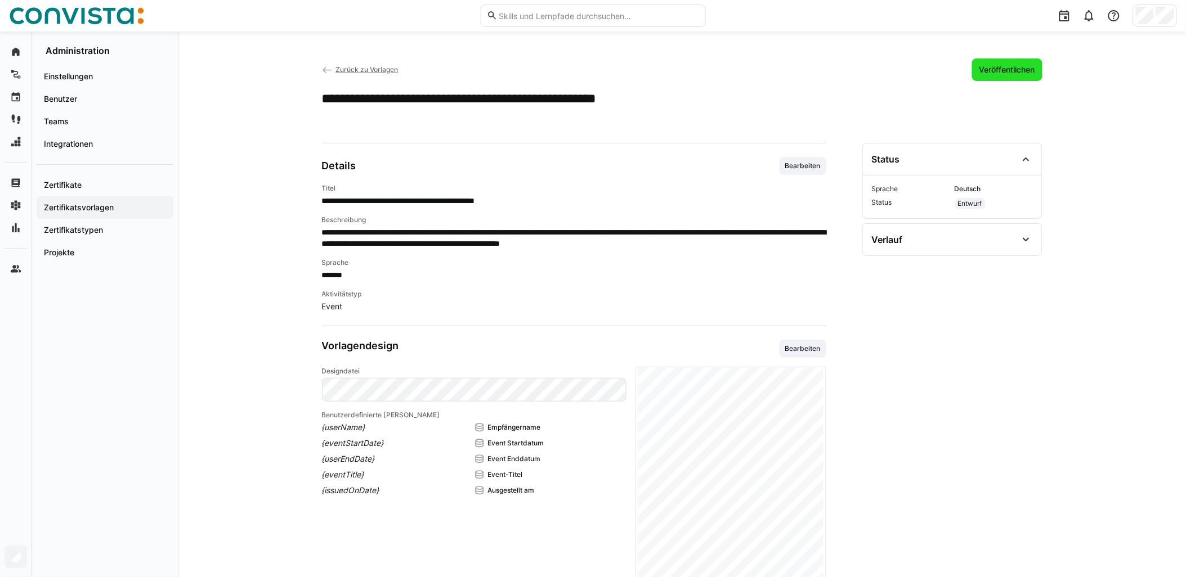
click at [1007, 65] on span "Veröffentlichen" at bounding box center [1006, 69] width 59 height 11
click at [360, 70] on span "Zurück zu Vorlagen" at bounding box center [366, 69] width 62 height 8
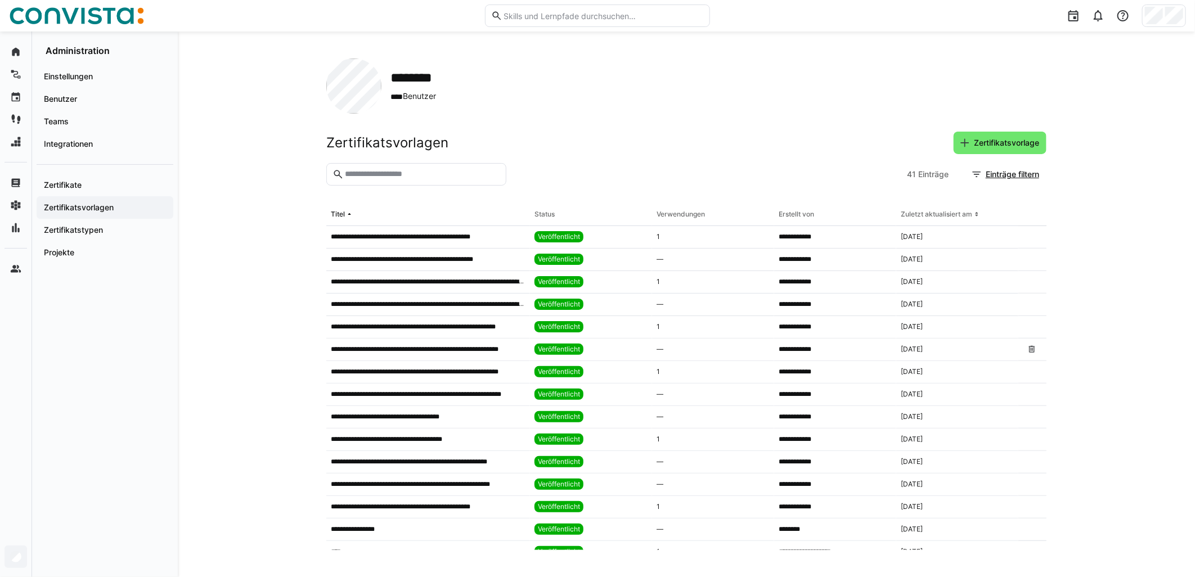
scroll to position [598, 0]
